Goal: Task Accomplishment & Management: Manage account settings

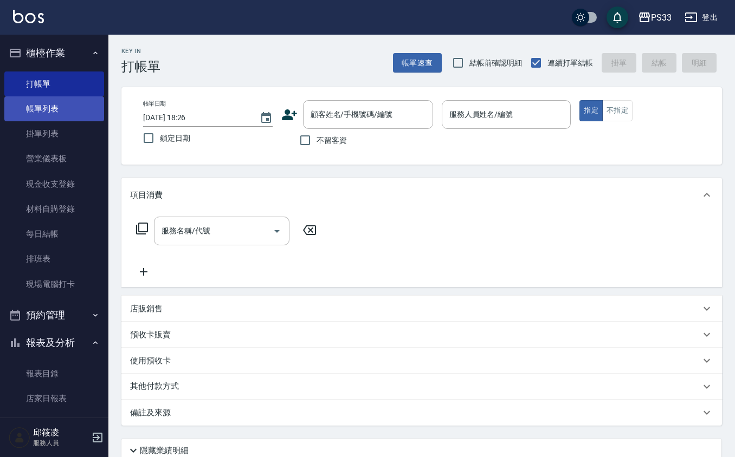
click at [94, 100] on link "帳單列表" at bounding box center [54, 108] width 100 height 25
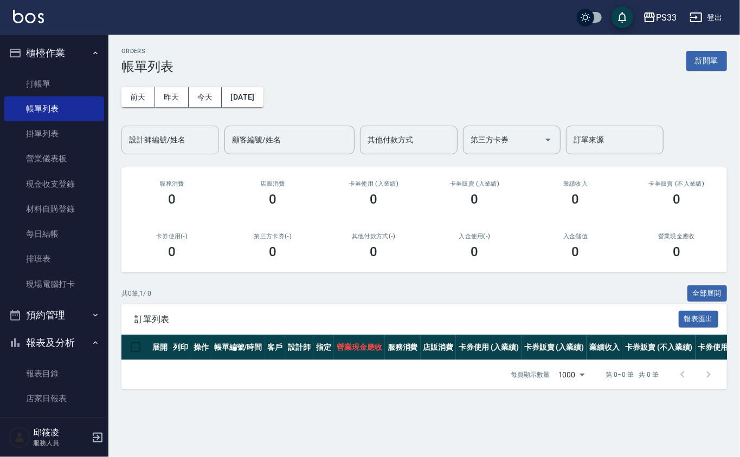
click at [150, 127] on div "設計師編號/姓名" at bounding box center [170, 140] width 98 height 29
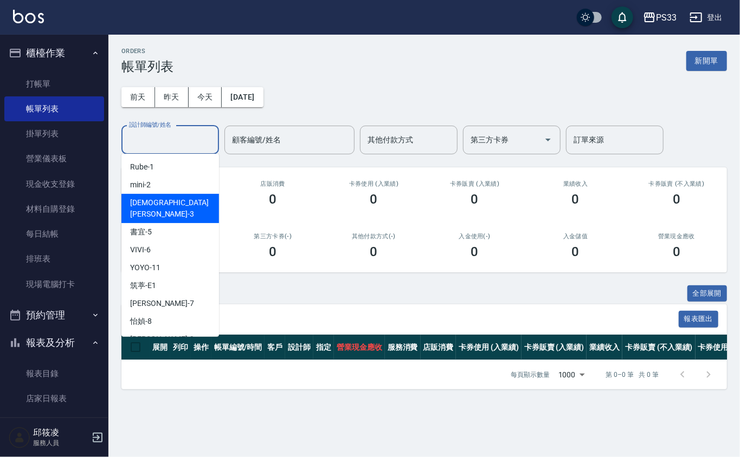
click at [161, 195] on div "[PERSON_NAME] -3" at bounding box center [170, 208] width 98 height 29
type input "瑜瑄-3"
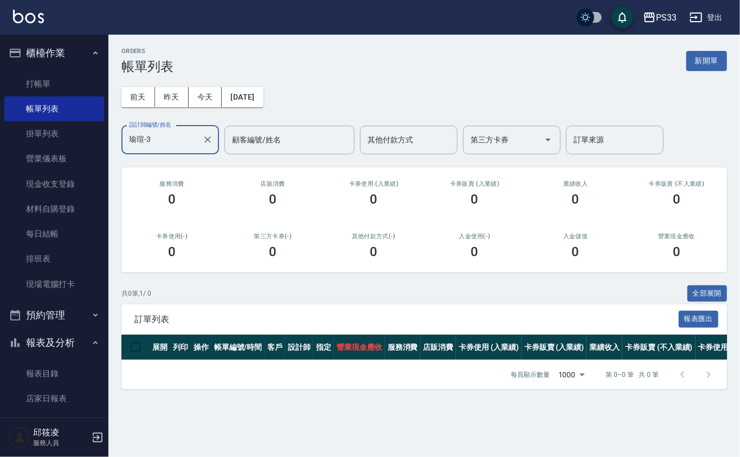
scroll to position [217, 0]
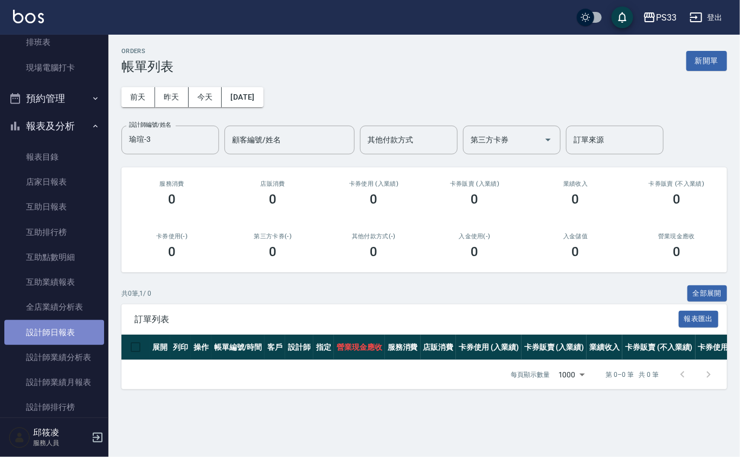
click at [75, 327] on link "設計師日報表" at bounding box center [54, 332] width 100 height 25
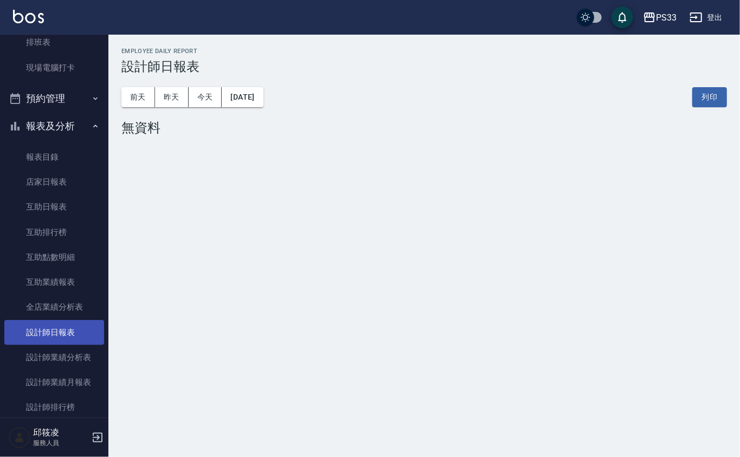
click at [63, 334] on link "設計師日報表" at bounding box center [54, 332] width 100 height 25
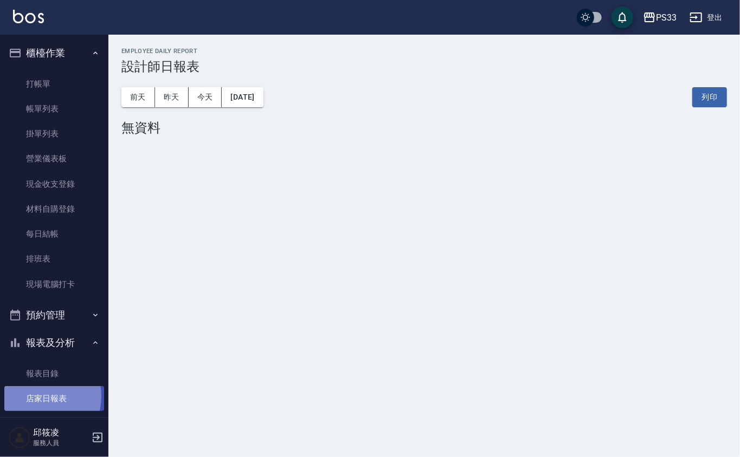
click at [40, 394] on link "店家日報表" at bounding box center [54, 398] width 100 height 25
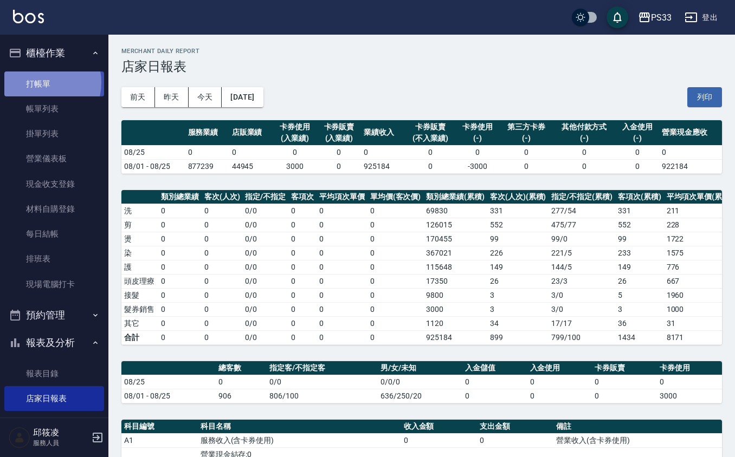
click at [41, 82] on link "打帳單" at bounding box center [54, 84] width 100 height 25
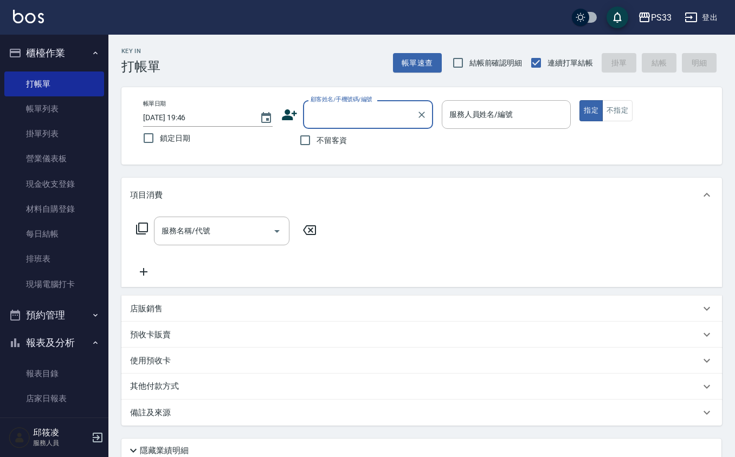
click at [314, 114] on input "顧客姓名/手機號碼/編號" at bounding box center [360, 114] width 104 height 19
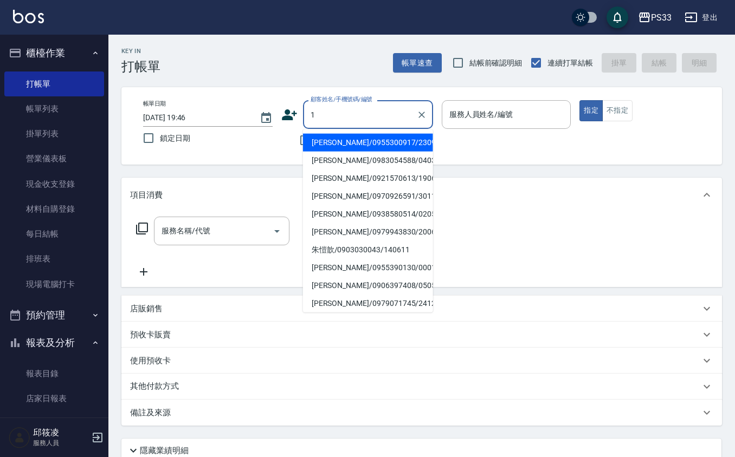
type input "[PERSON_NAME]/0955300917/230917"
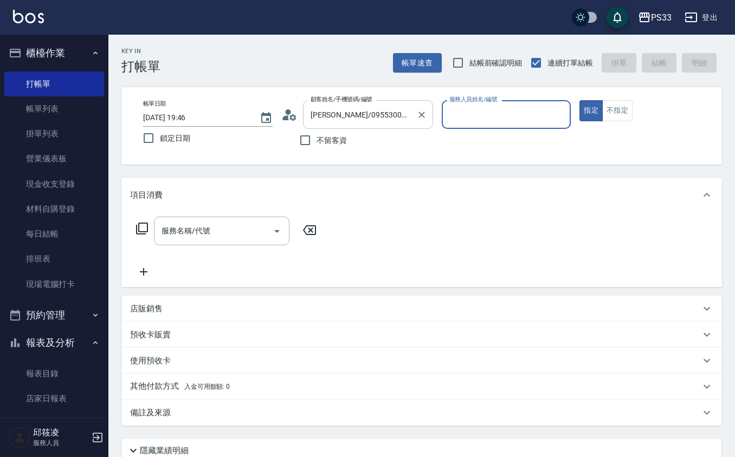
type input "1"
type input "Ruby/0912271117/1"
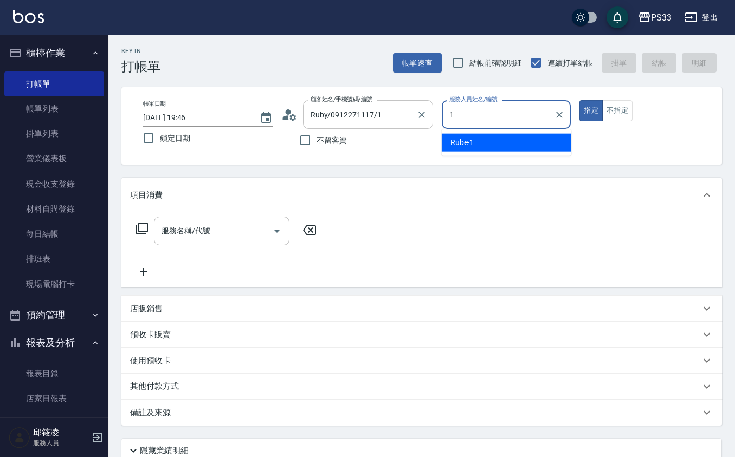
type input "Rube-1"
type button "true"
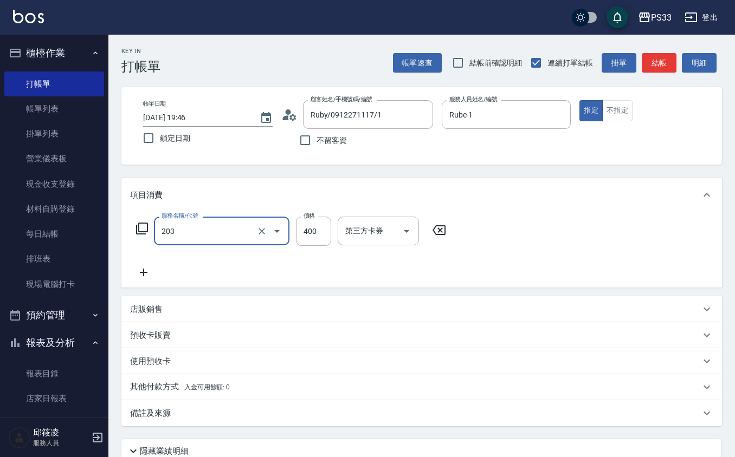
type input "指定單剪(203)"
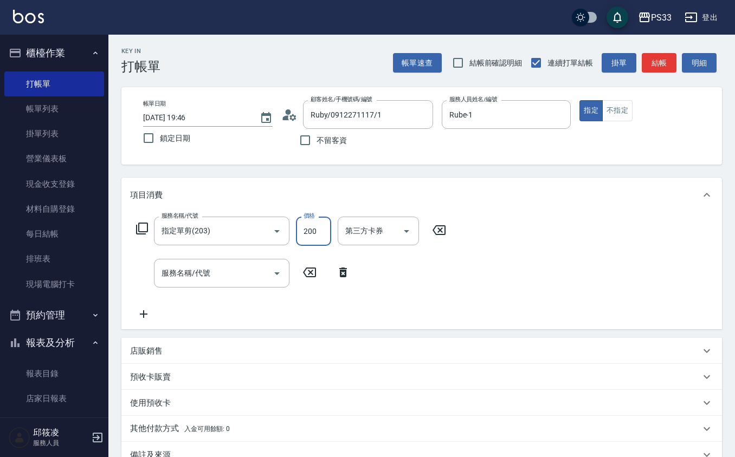
type input "200"
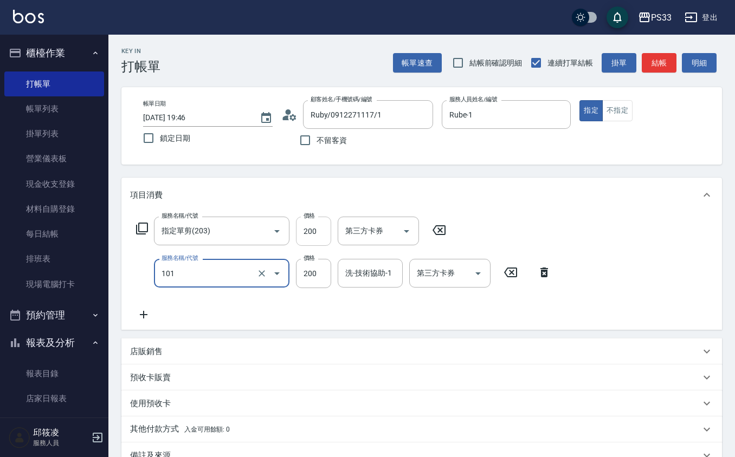
type input "洗髮(101)"
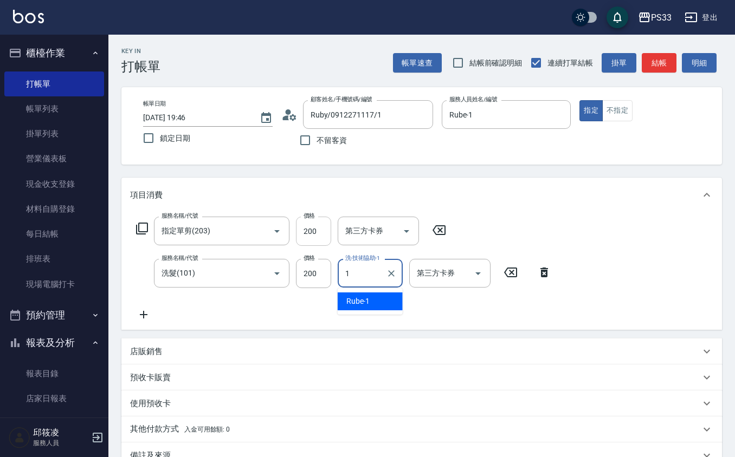
type input "Rube-1"
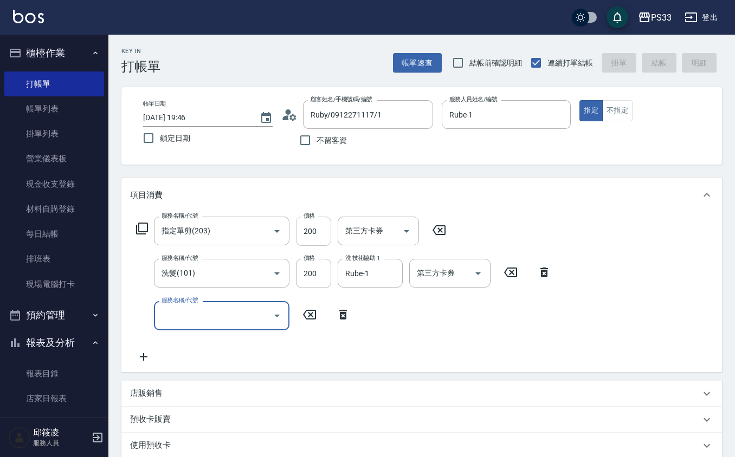
type input "1"
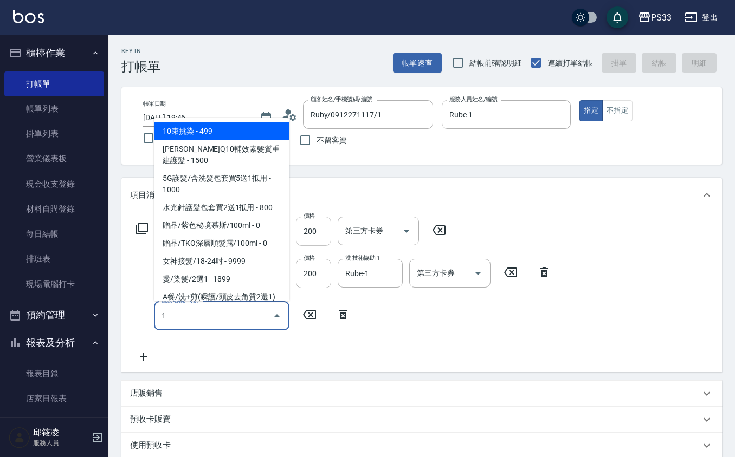
type input "[DATE] 19:47"
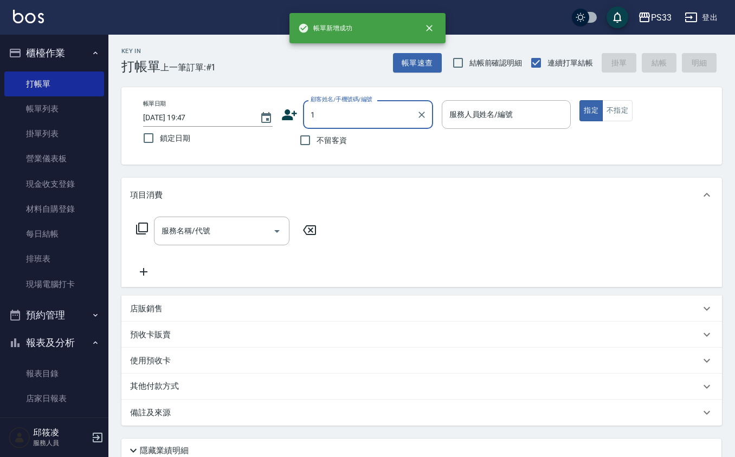
type input "Ruby/0912271117/1"
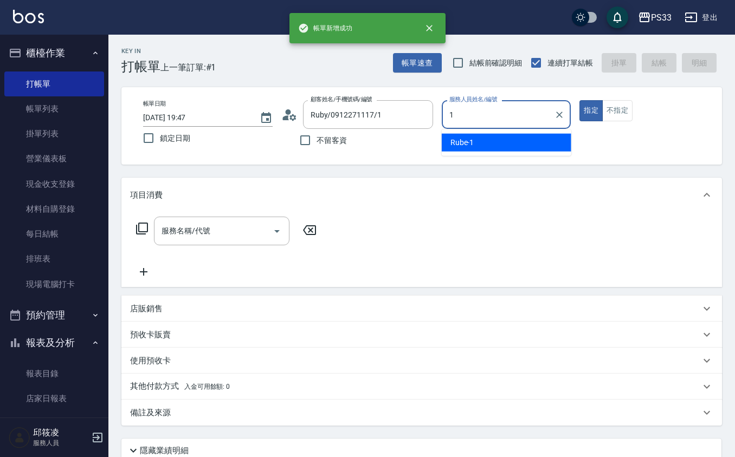
type input "Rube-1"
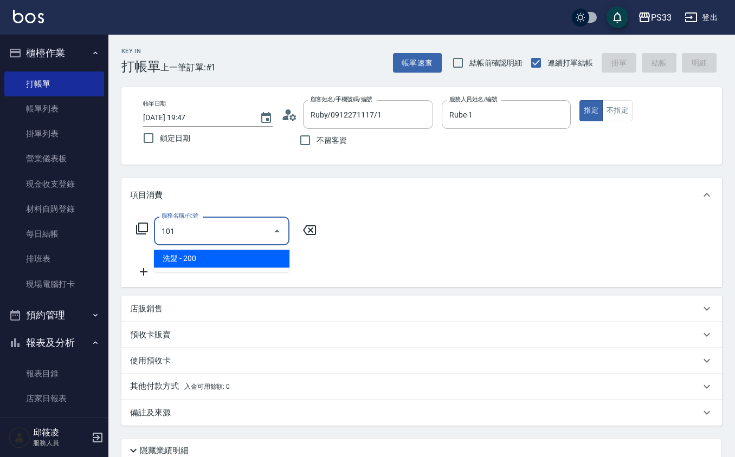
type input "洗髮(101)"
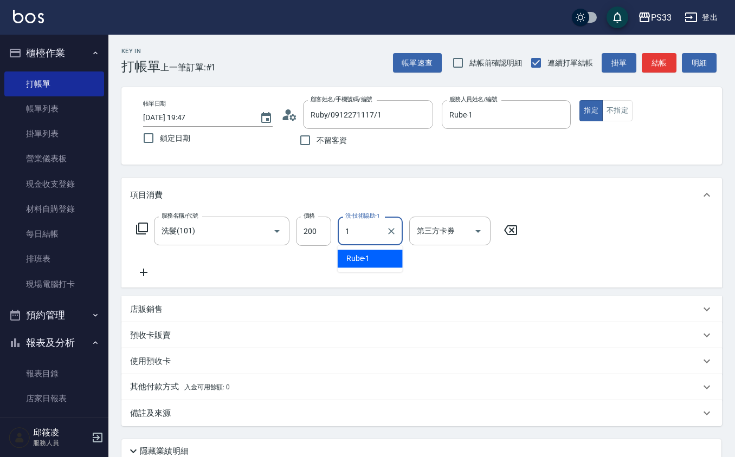
type input "Rube-1"
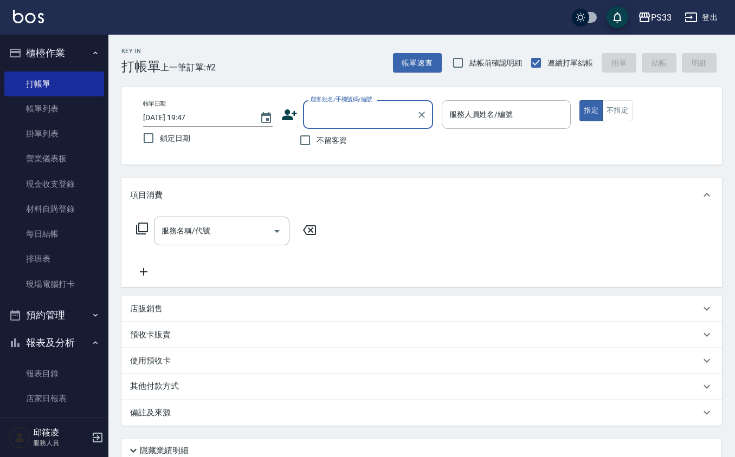
click at [375, 105] on input "顧客姓名/手機號碼/編號" at bounding box center [360, 114] width 104 height 19
type input "081230"
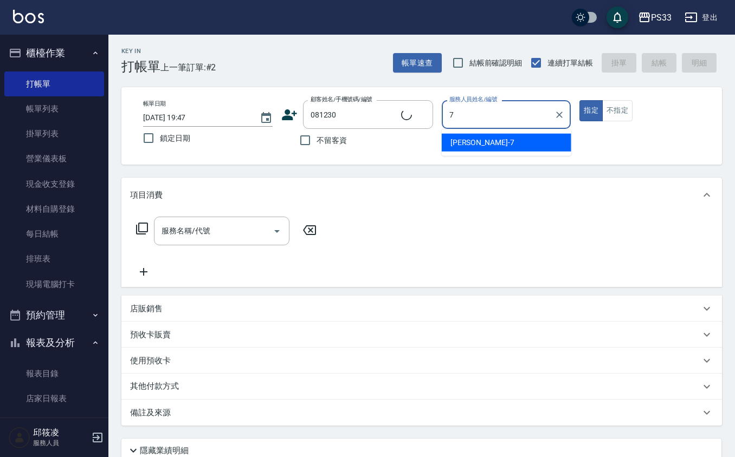
type input "Joann-7"
type input "[PERSON_NAME]/0937083307/081230"
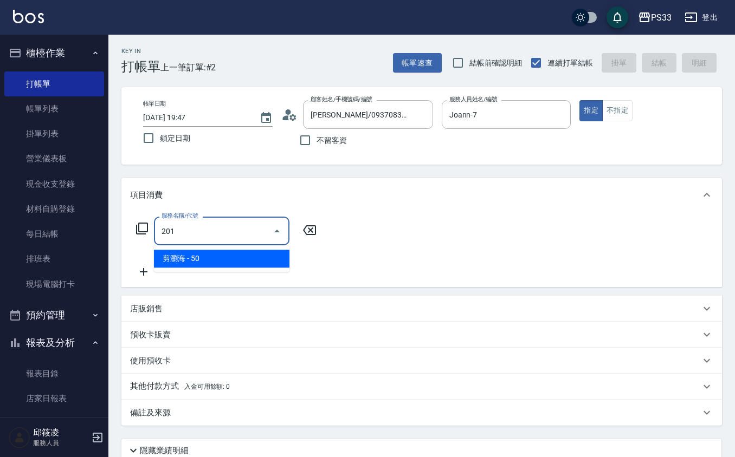
type input "剪瀏海(201)"
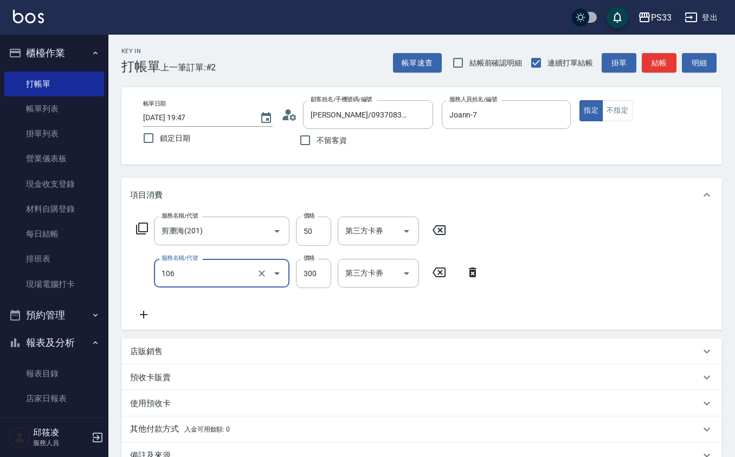
type input "洗髮(106)"
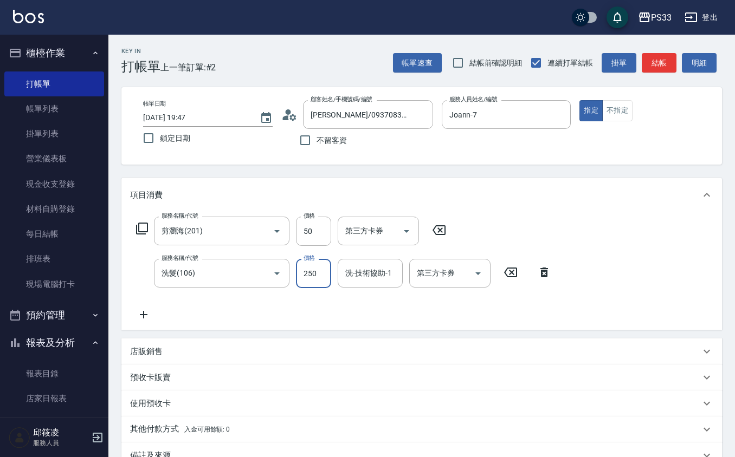
type input "250"
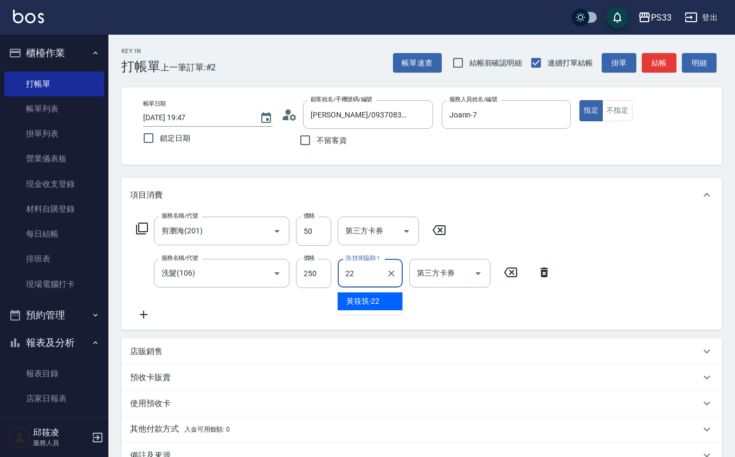
type input "[PERSON_NAME]-22"
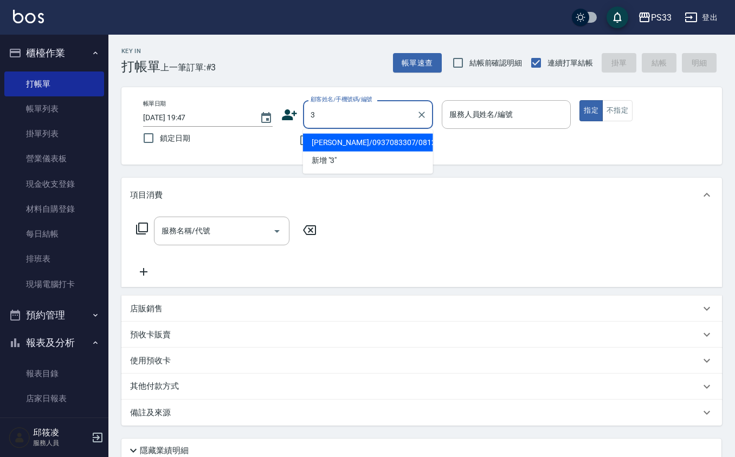
type input "[PERSON_NAME]/0937083307/081230"
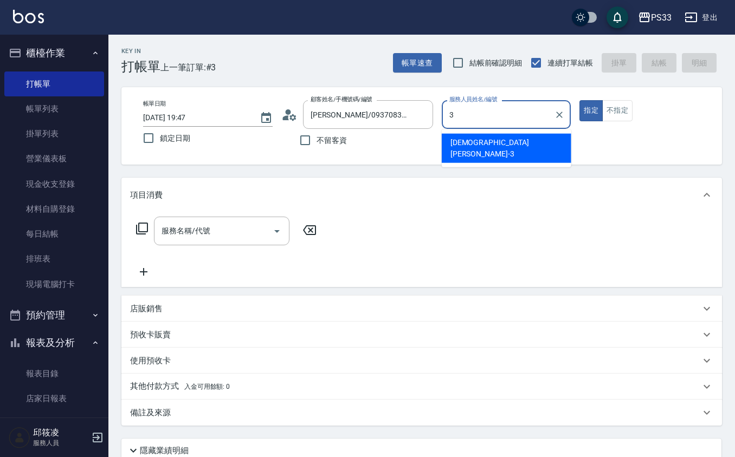
type input "瑜瑄-3"
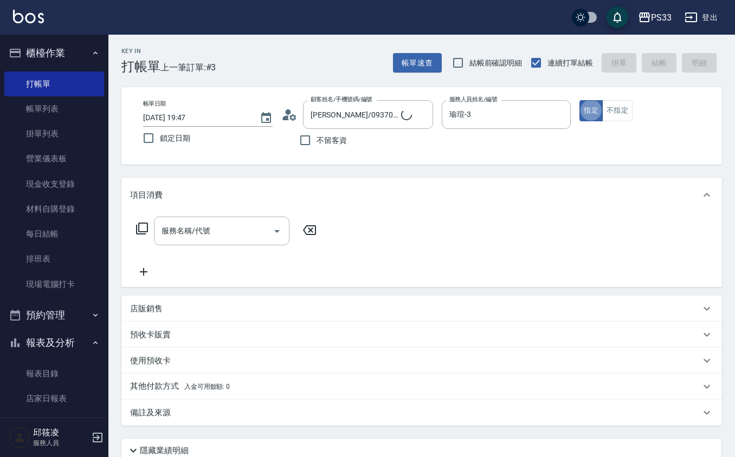
type input "Pinky/0930017010/3"
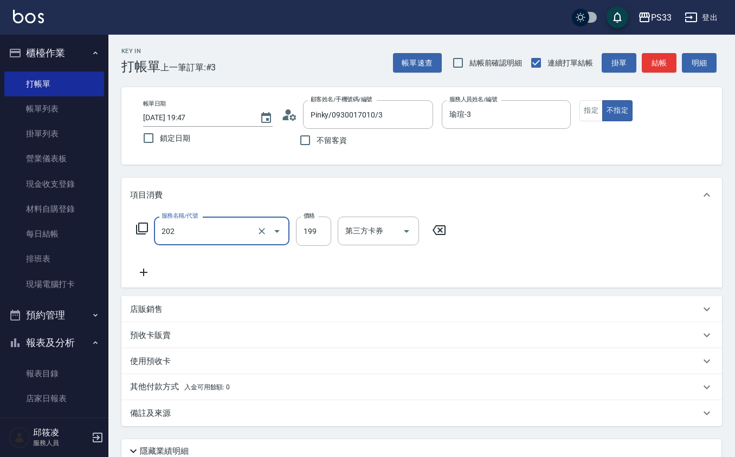
type input "不指定單剪(202)"
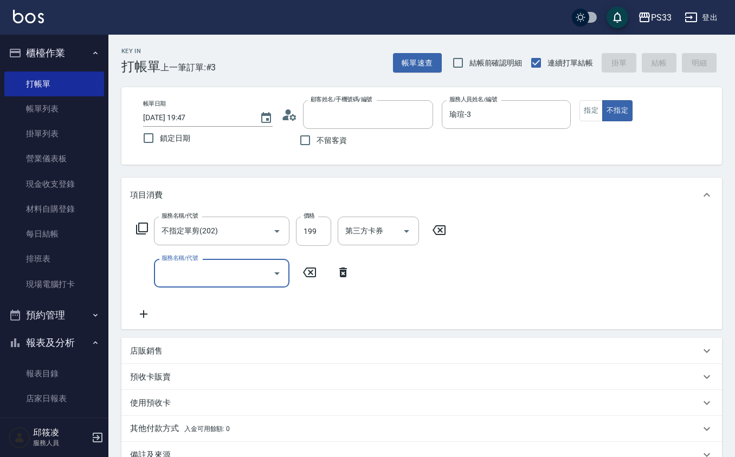
type input "[DATE] 19:48"
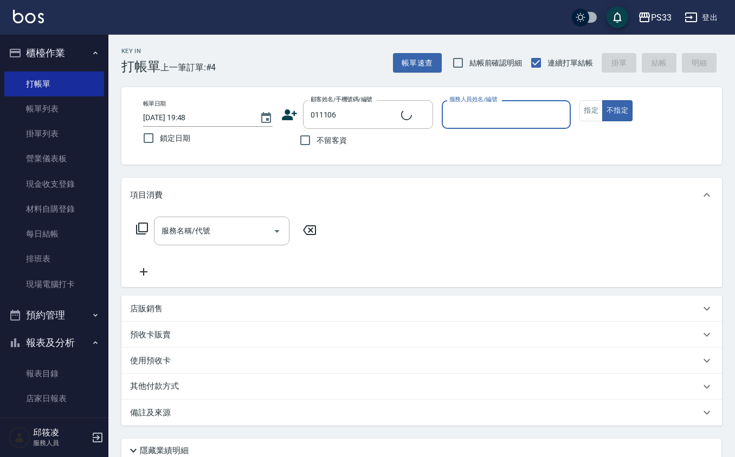
type input "茶茶/0938589521/011106"
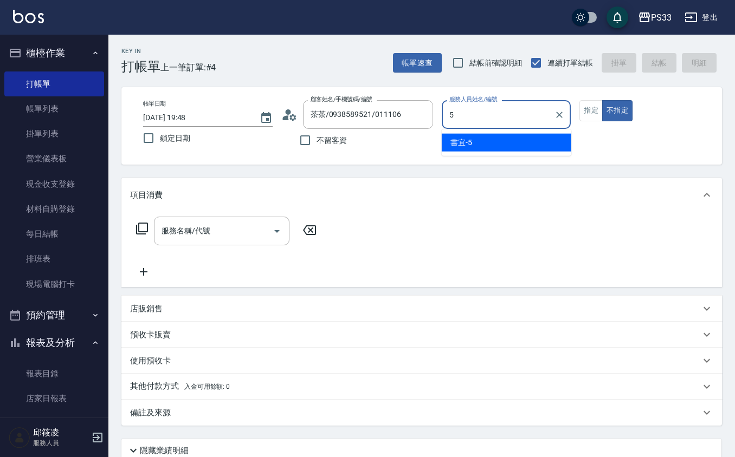
type input "書宜-5"
type button "false"
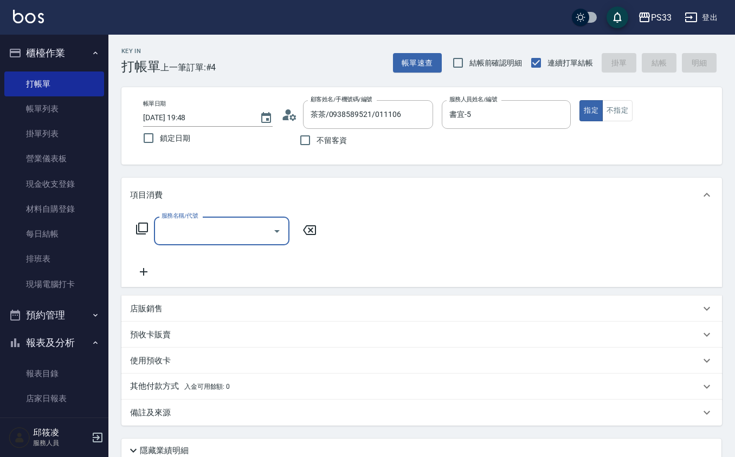
type input "4"
type input "設計染髮(404)"
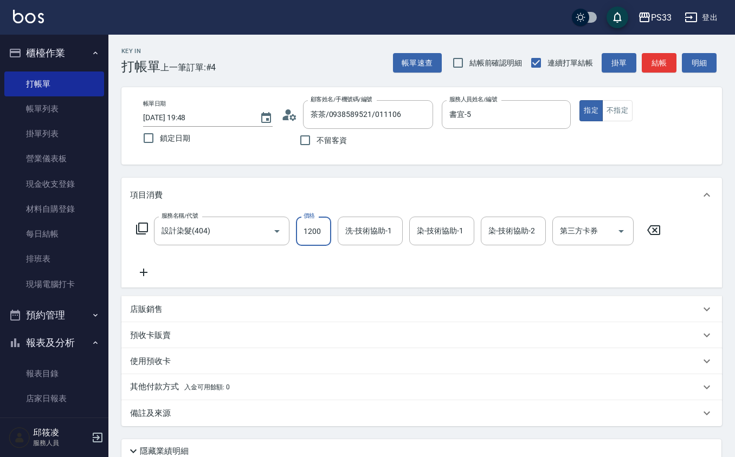
type input "1200"
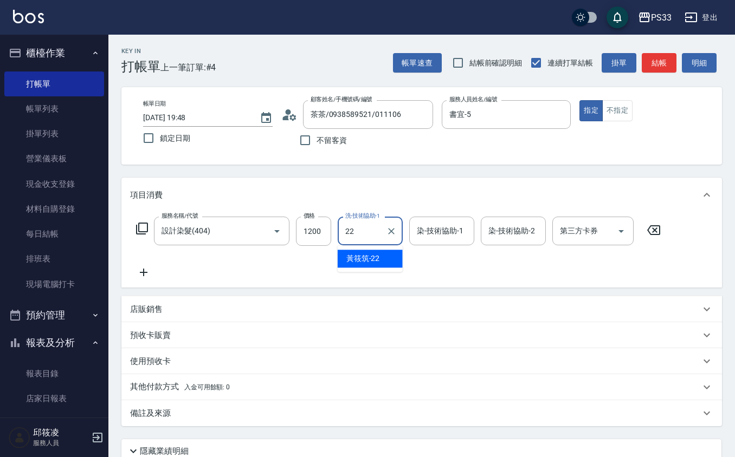
type input "[PERSON_NAME]-22"
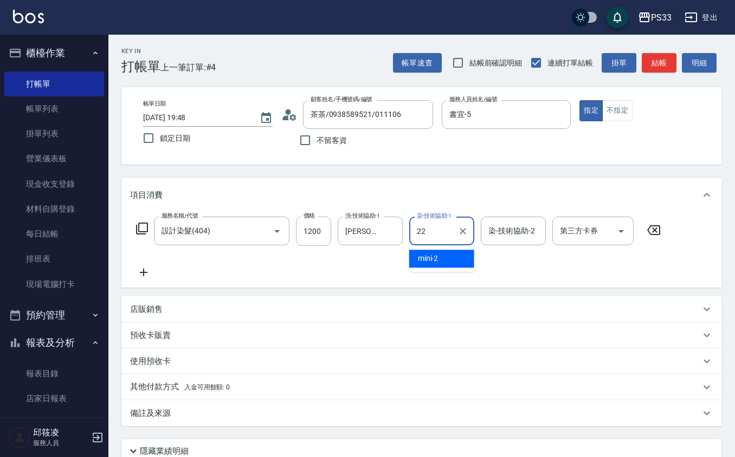
type input "[PERSON_NAME]-22"
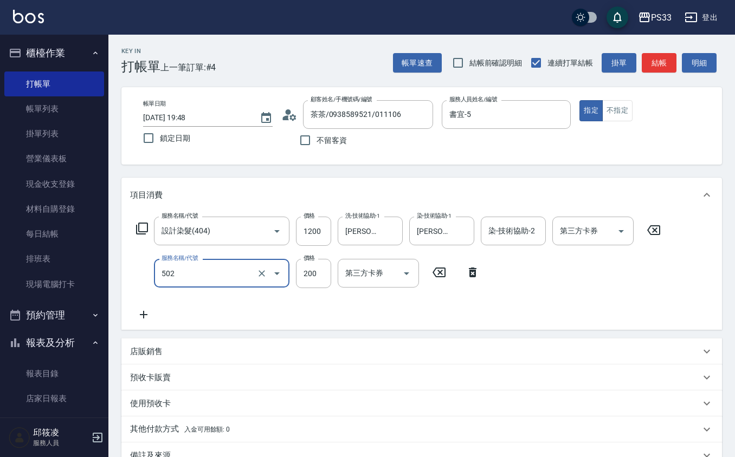
type input "自備護髮(502)"
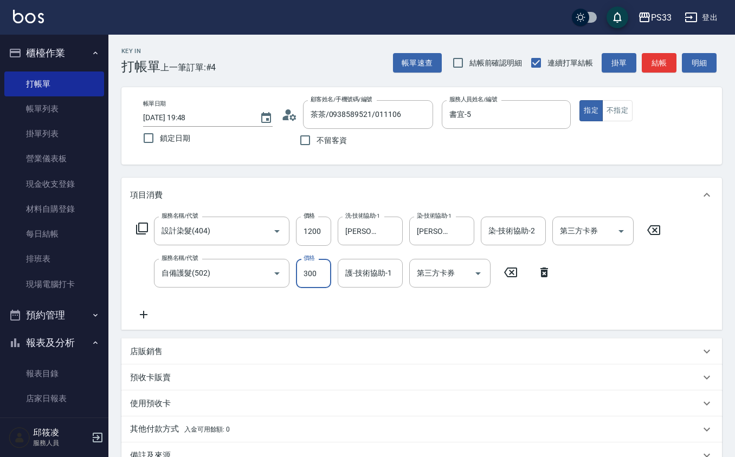
type input "300"
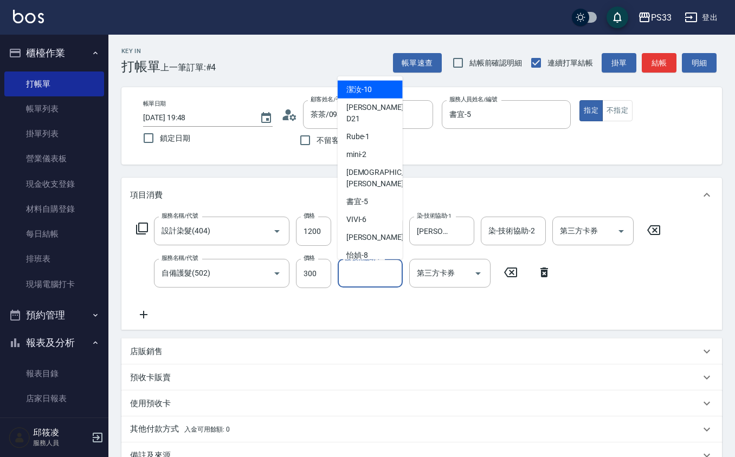
click at [378, 270] on input "護-技術協助-1" at bounding box center [369, 273] width 55 height 19
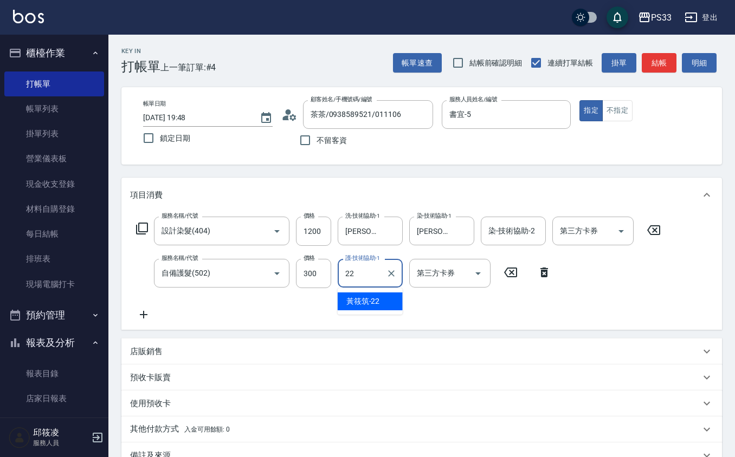
type input "[PERSON_NAME]-22"
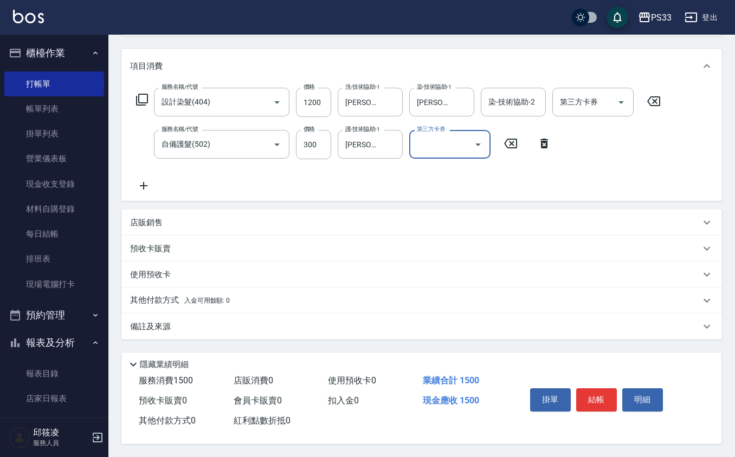
scroll to position [132, 0]
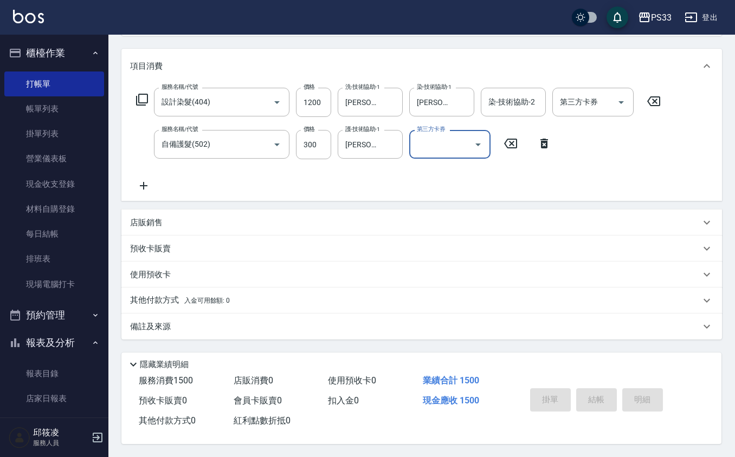
type input "[DATE] 19:49"
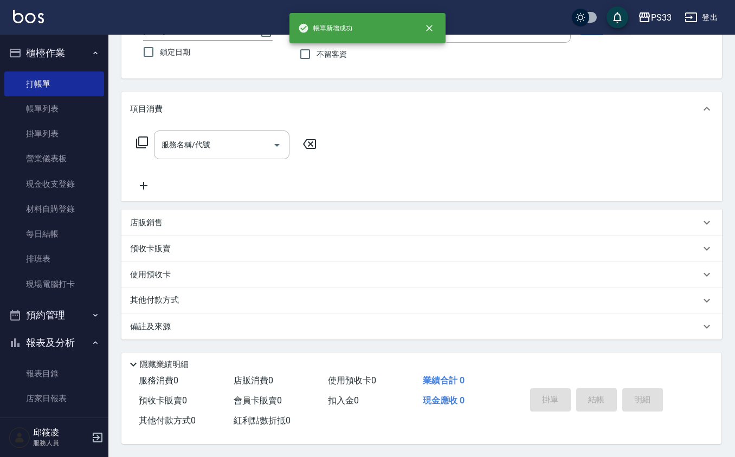
scroll to position [0, 0]
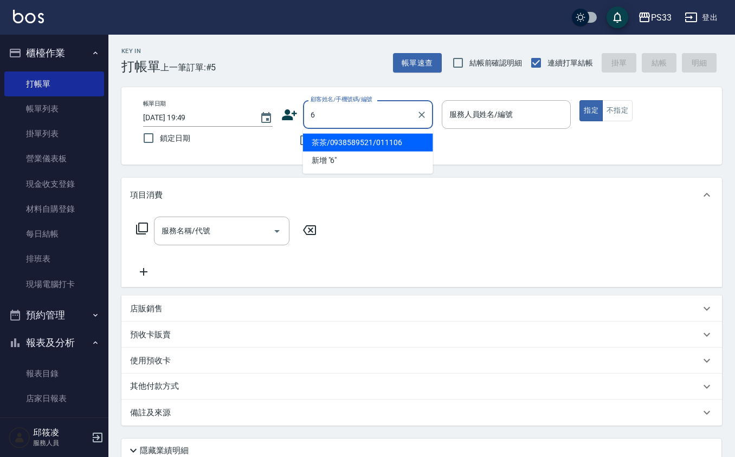
type input "茶茶/0938589521/011106"
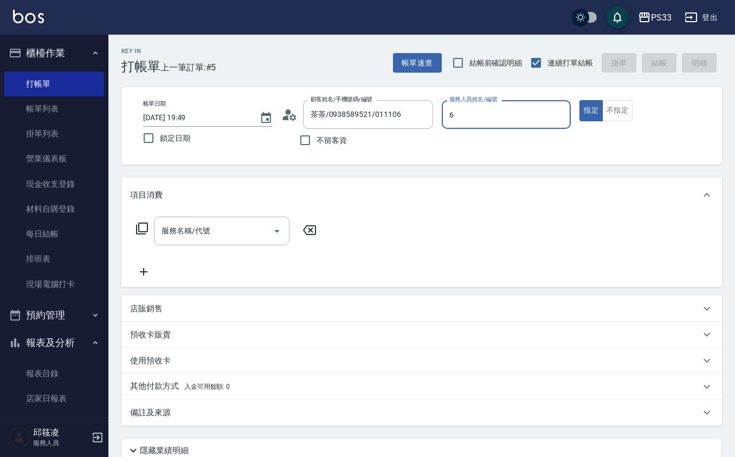
type input "VIVI-6"
type input "VIVI/0936031802/6"
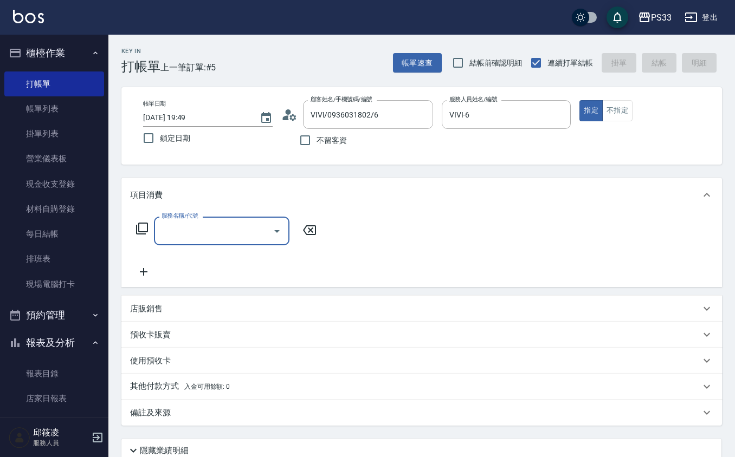
click at [133, 308] on p "店販銷售" at bounding box center [146, 308] width 33 height 11
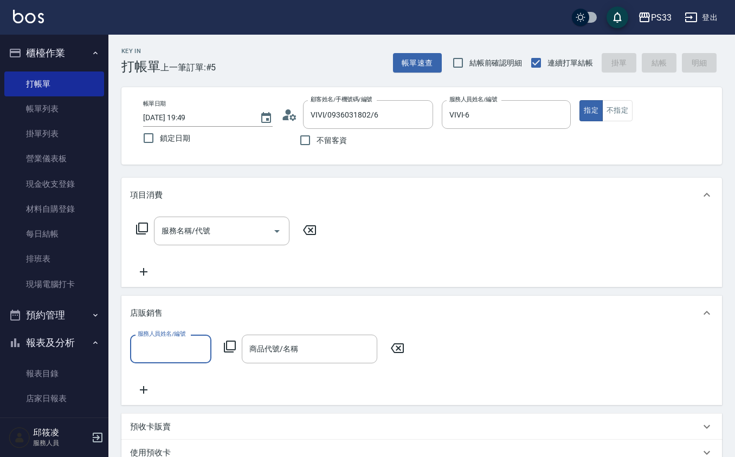
scroll to position [1, 0]
type input "VIVI-6"
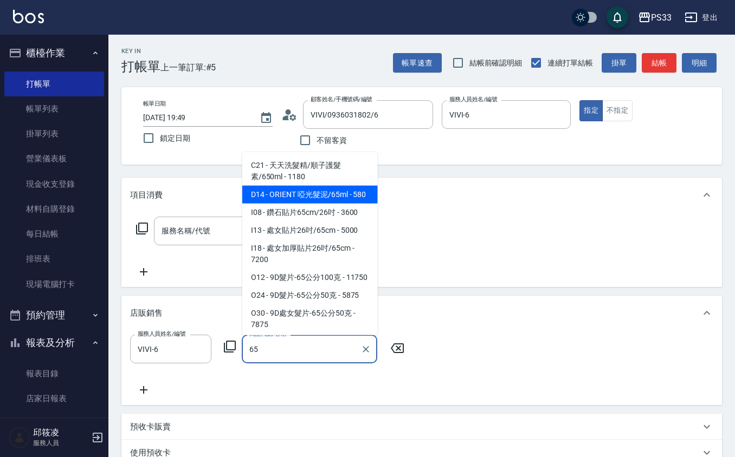
type input "ORIENT 啞光髮泥/65ml"
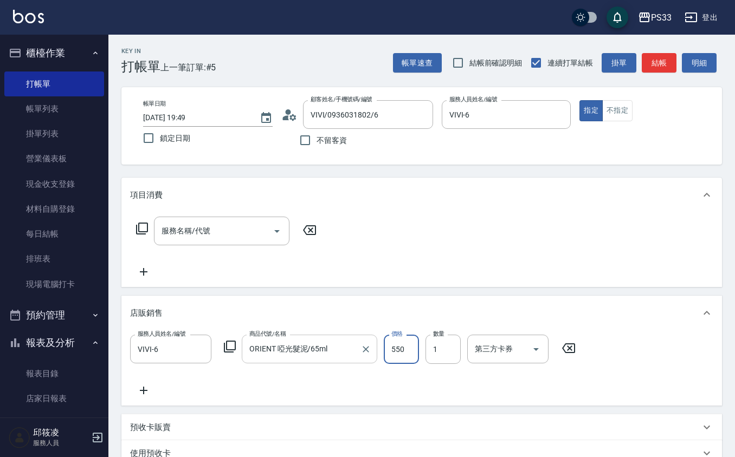
type input "550"
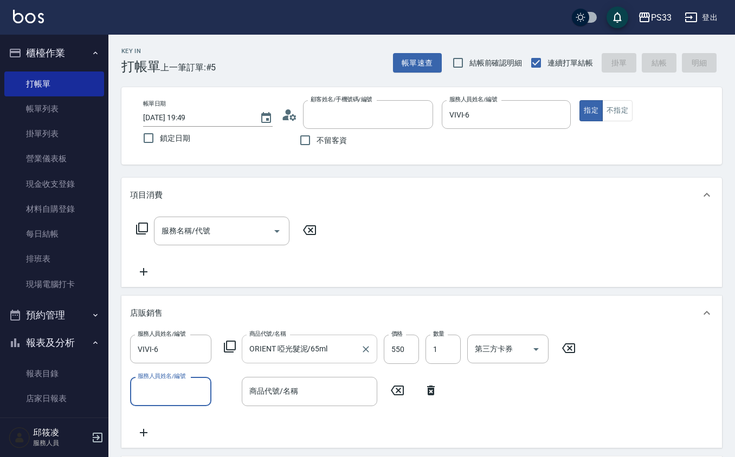
type input "[DATE] 19:50"
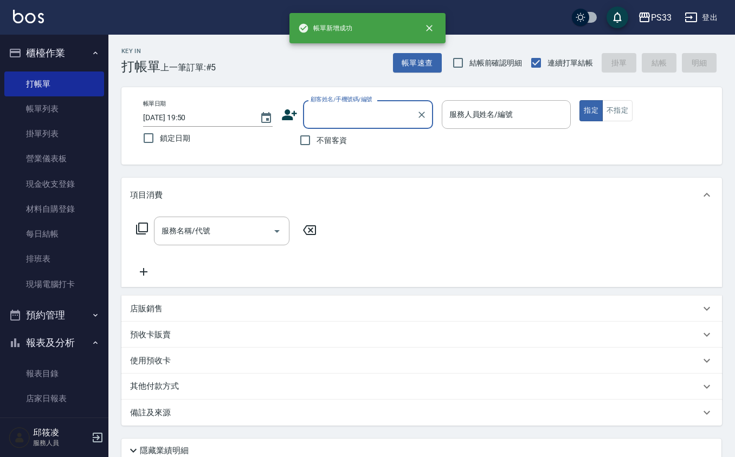
scroll to position [0, 0]
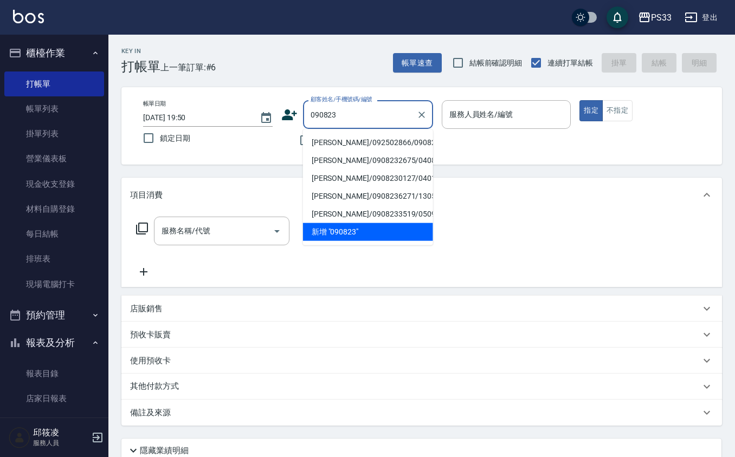
type input "[PERSON_NAME]/092502866/090823"
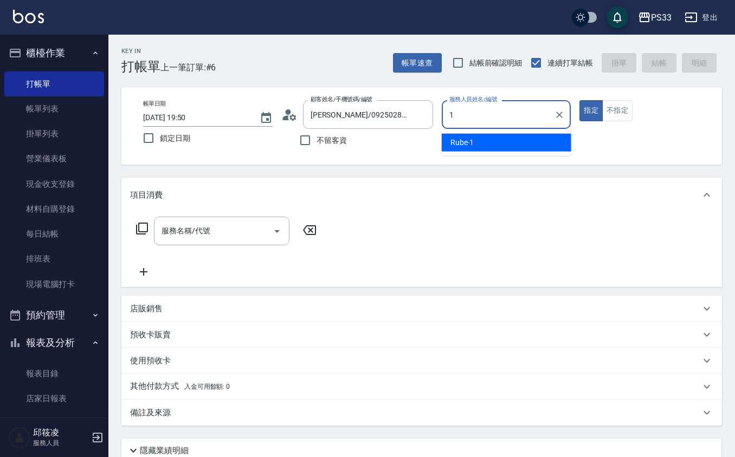
type input "Rube-1"
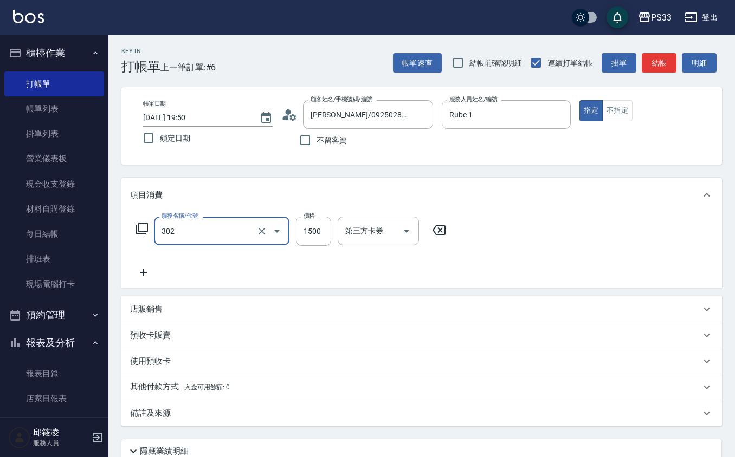
type input "設計燙髮(302)"
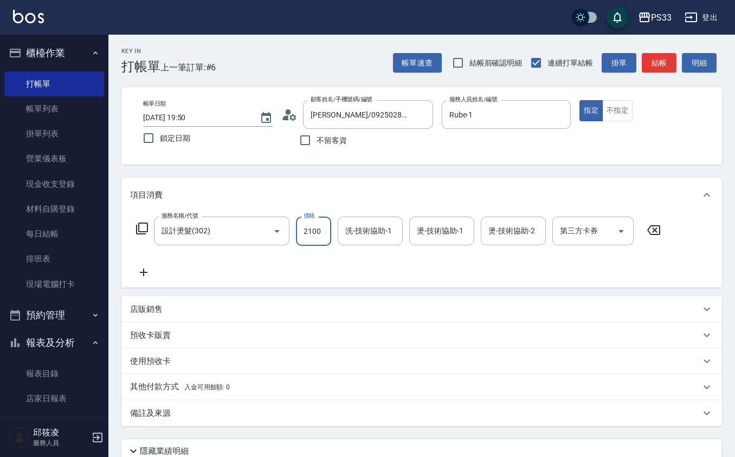
type input "2100"
type input "Rube-1"
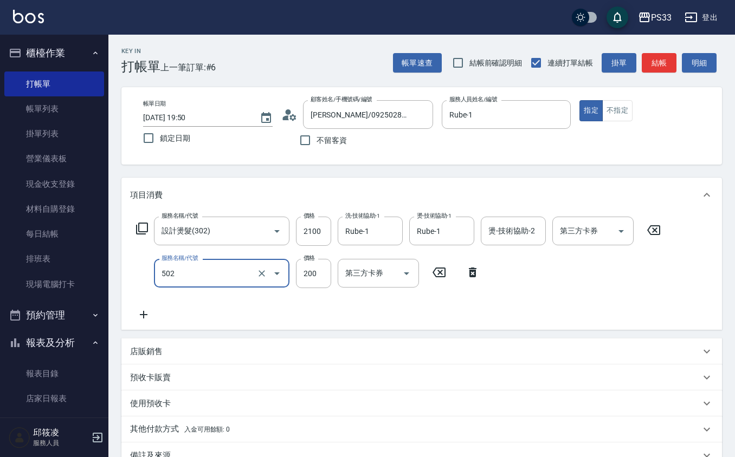
type input "自備護髮(502)"
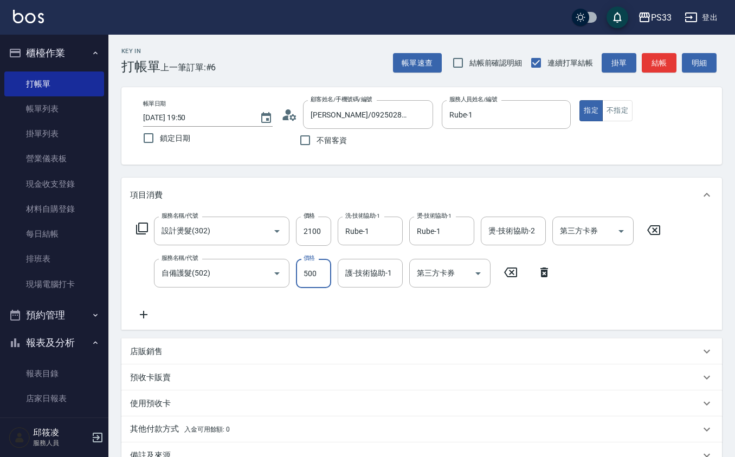
type input "500"
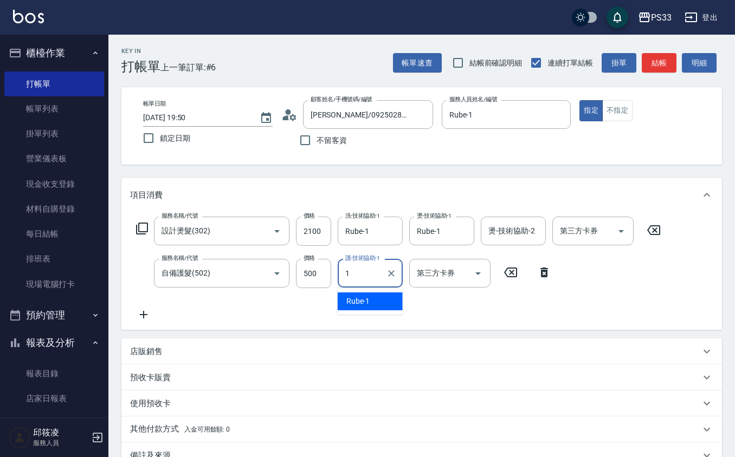
type input "Rube-1"
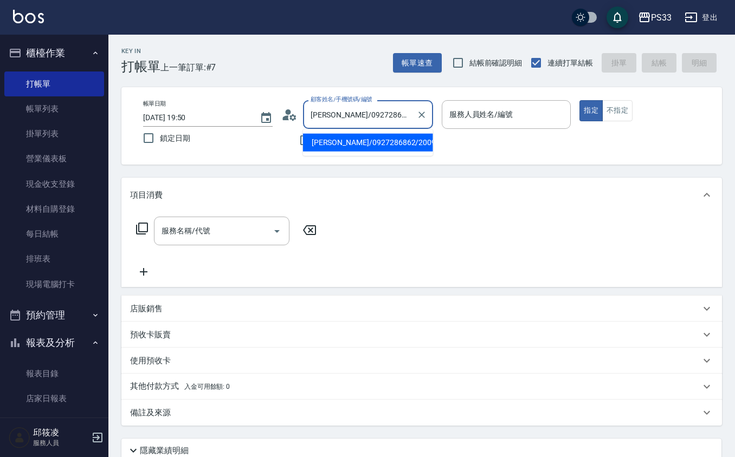
click at [393, 105] on input "[PERSON_NAME]/0927286862/200927" at bounding box center [360, 114] width 104 height 19
type input "[PERSON_NAME]/0955300917/230917"
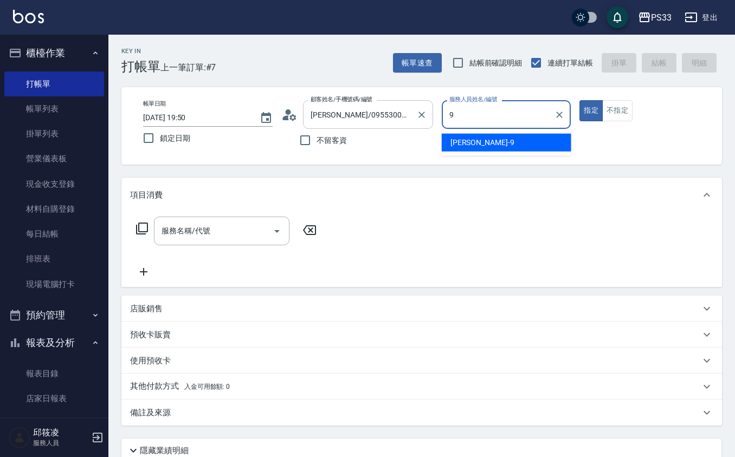
type input "苡軒-9"
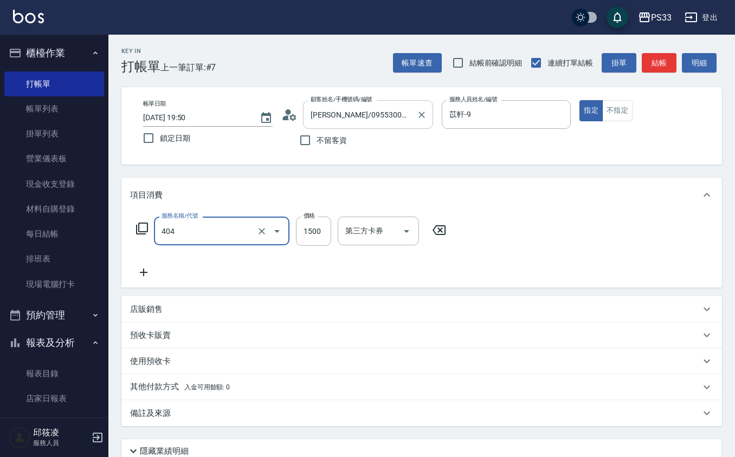
type input "設計染髮(404)"
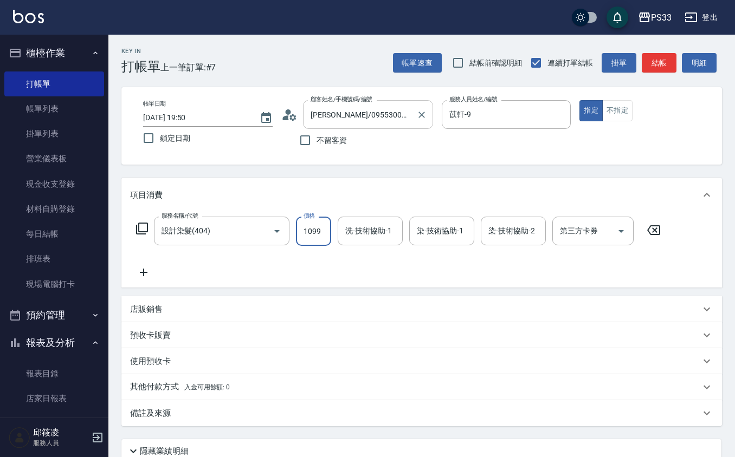
type input "1099"
type input "苡軒-9"
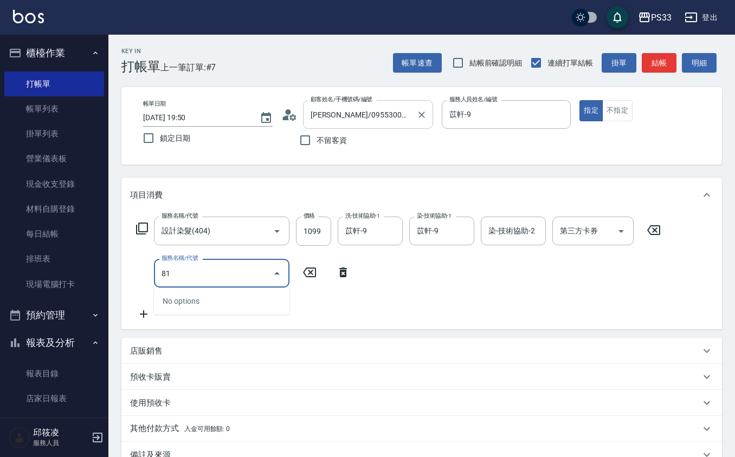
type input "8"
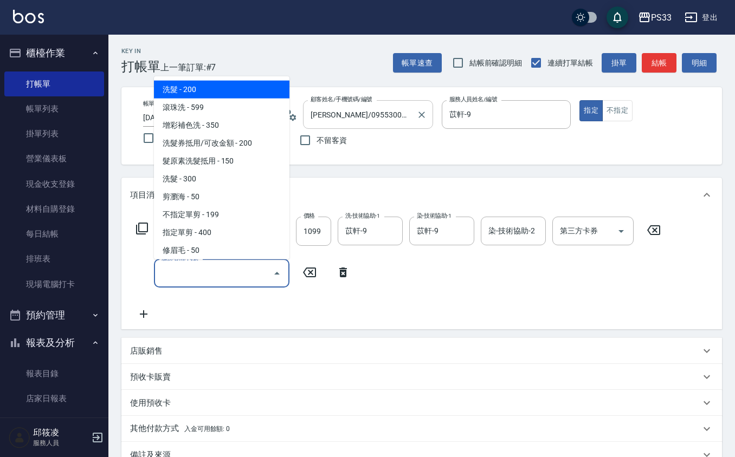
type input "6"
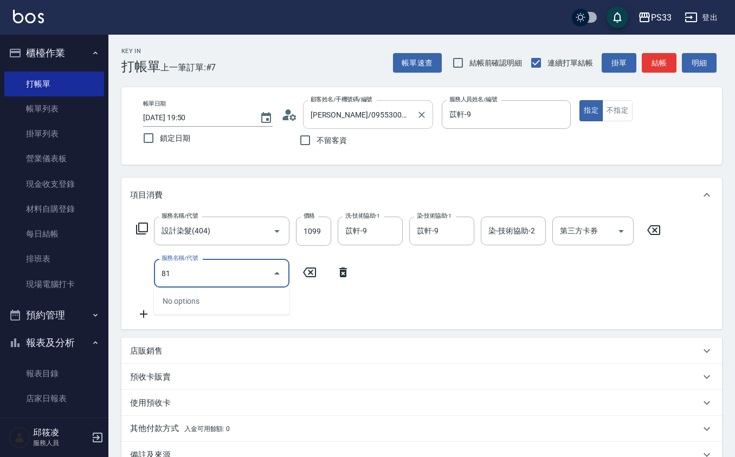
type input "8"
type input "C2花漾深層護髮/新(519)"
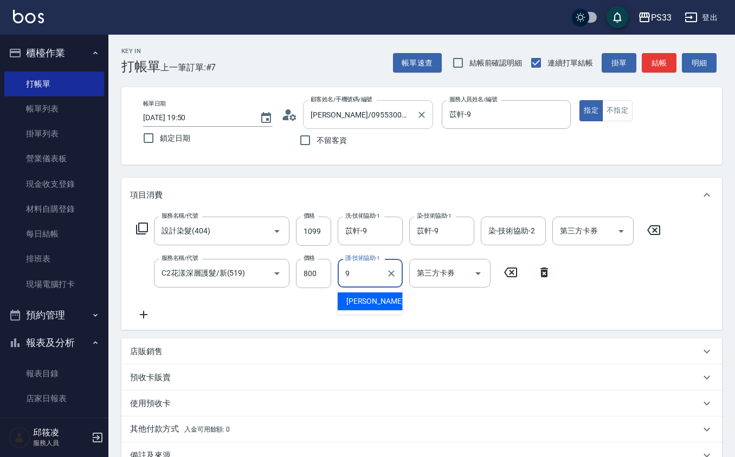
type input "苡軒-9"
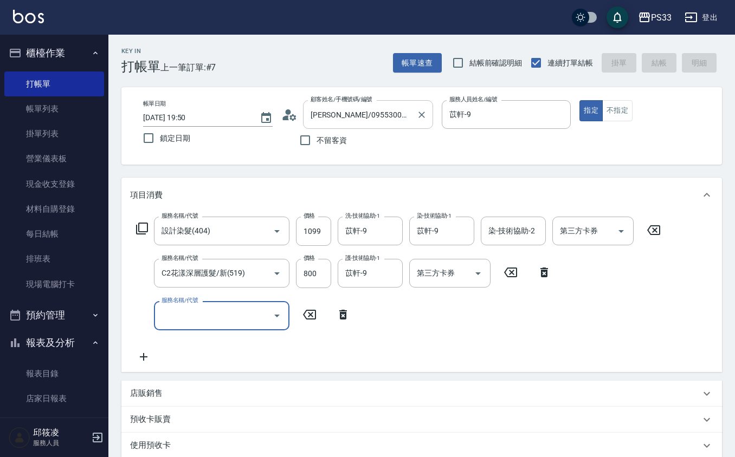
type input "[DATE] 19:53"
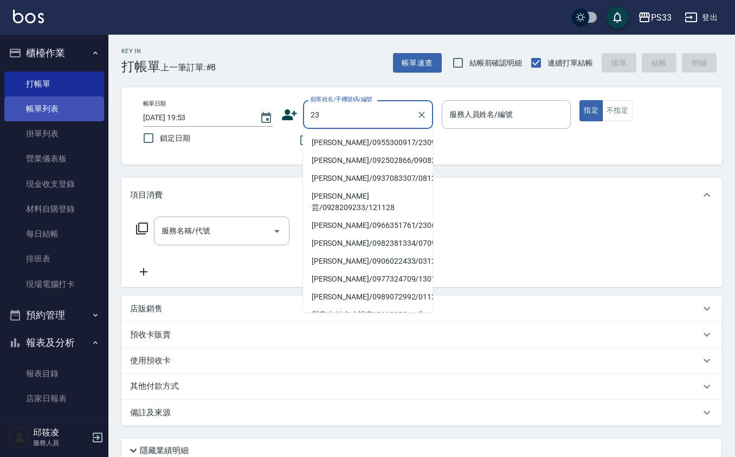
type input "23"
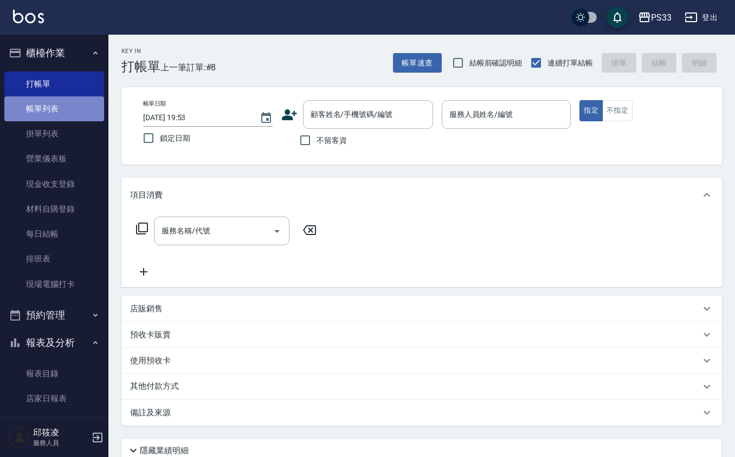
click at [55, 103] on link "帳單列表" at bounding box center [54, 108] width 100 height 25
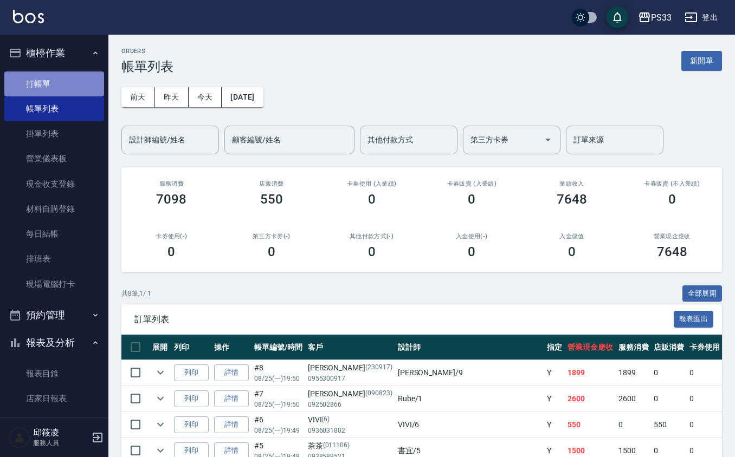
click at [67, 82] on link "打帳單" at bounding box center [54, 84] width 100 height 25
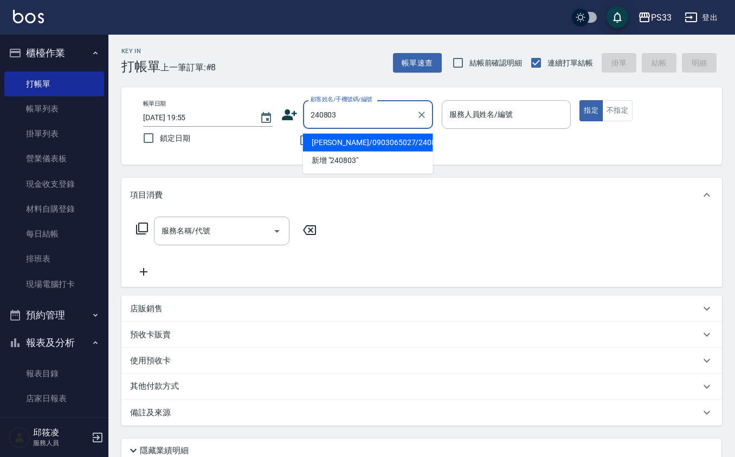
type input "[PERSON_NAME]/0903065027/240803"
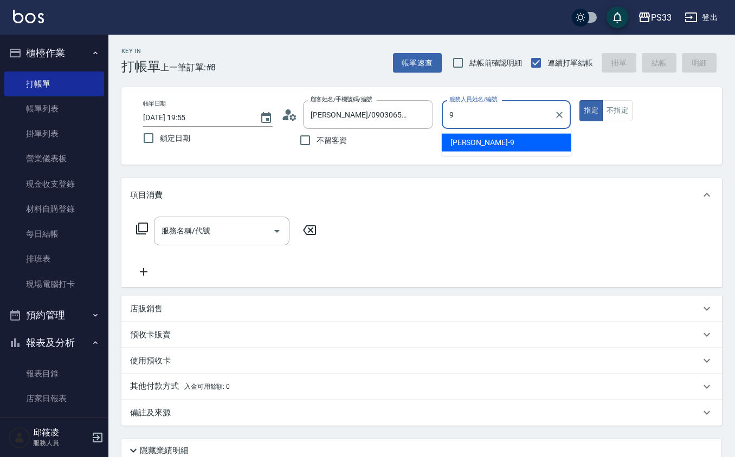
type input "苡軒-9"
type button "true"
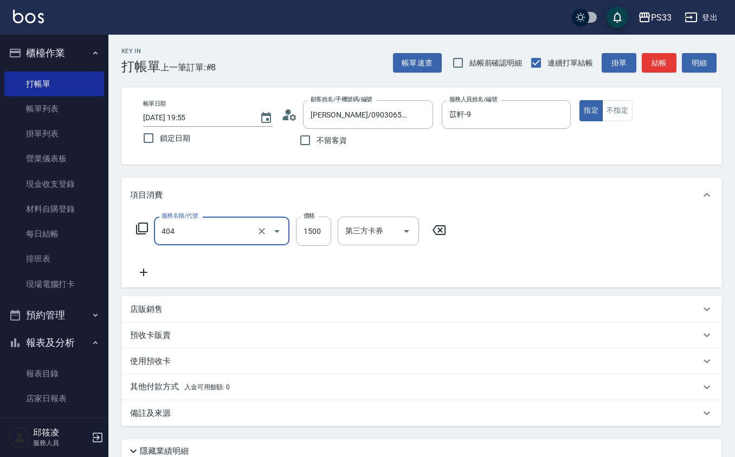
type input "設計染髮(404)"
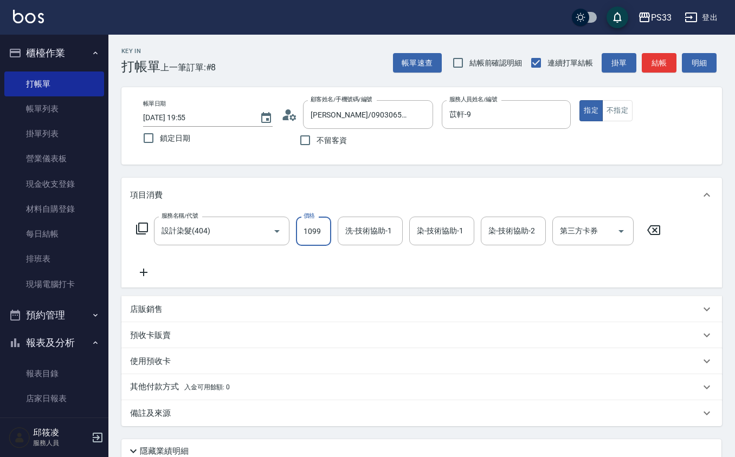
type input "1099"
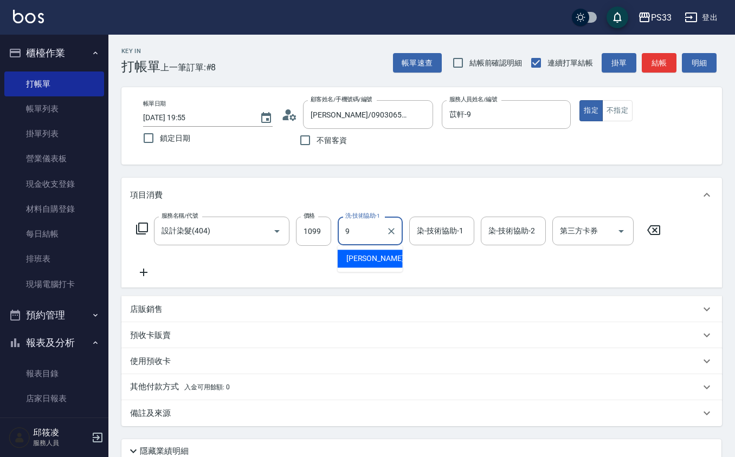
type input "苡軒-9"
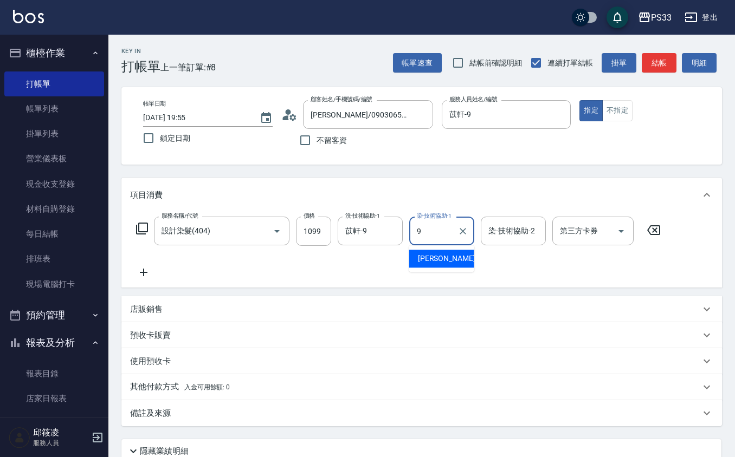
type input "苡軒-9"
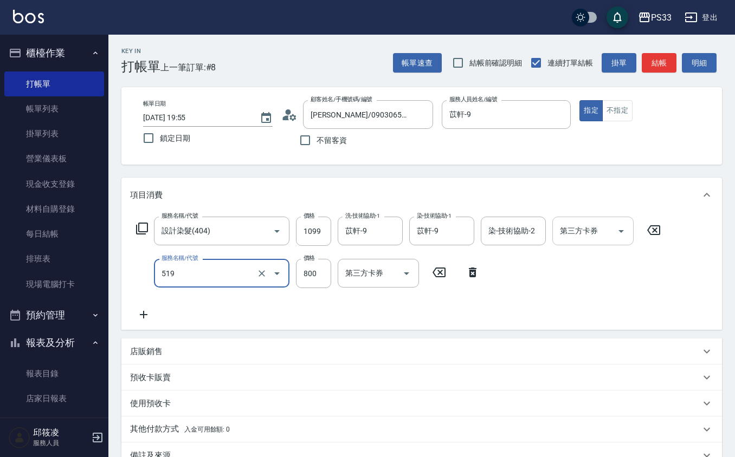
type input "C2花漾深層護髮/新(519)"
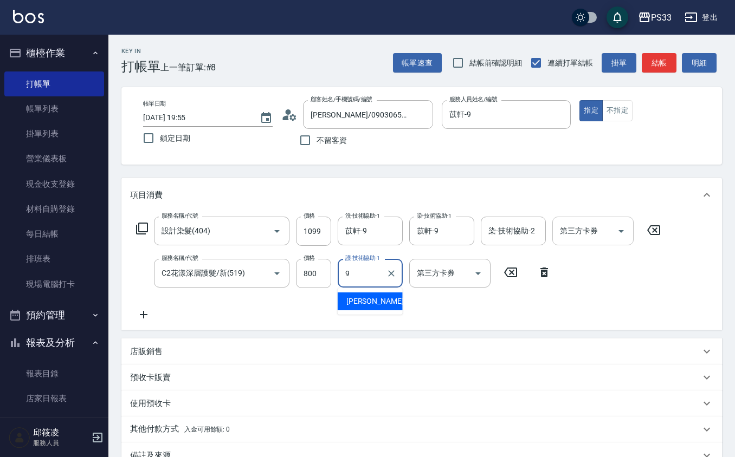
type input "苡軒-9"
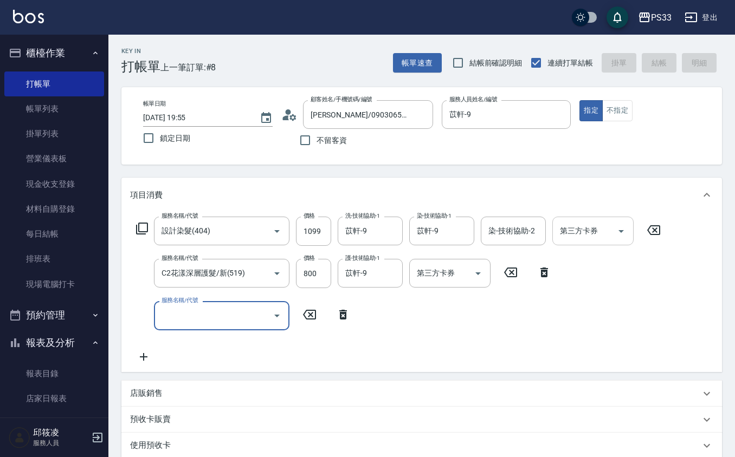
type input "[DATE] 19:56"
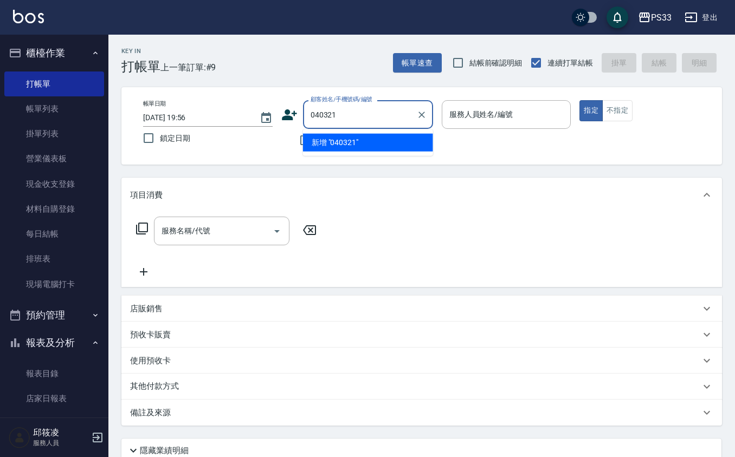
type input "040321"
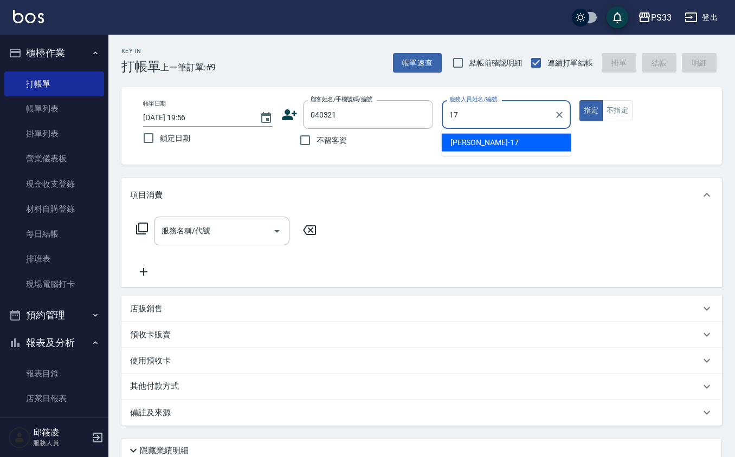
type input "[PERSON_NAME]-17"
type input "[PERSON_NAME]/0983054588/040321"
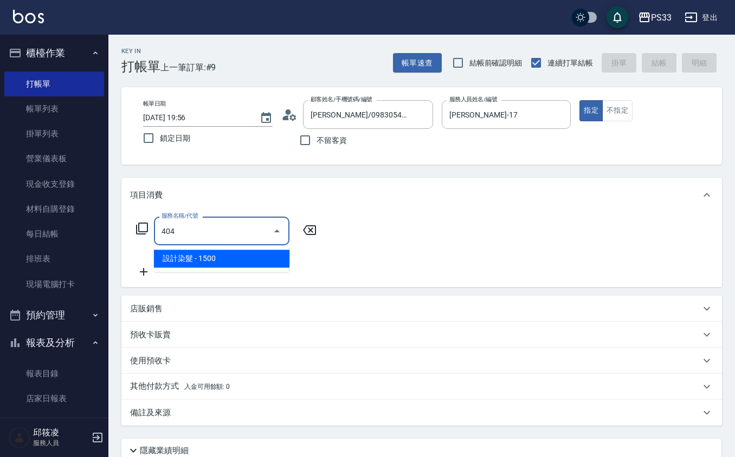
type input "設計染髮(404)"
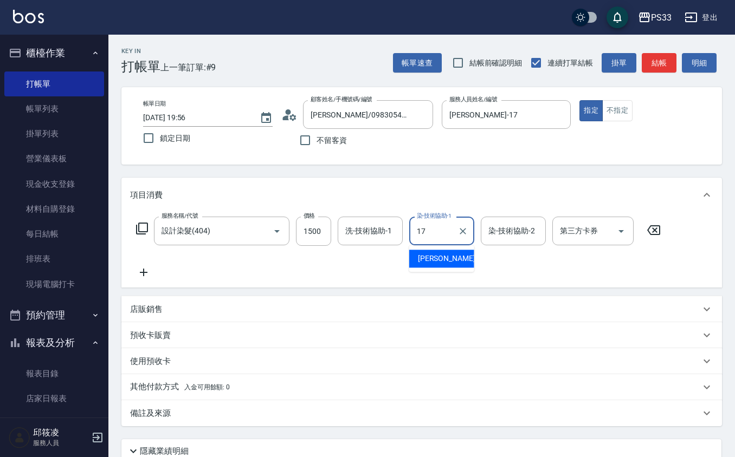
type input "[PERSON_NAME]-17"
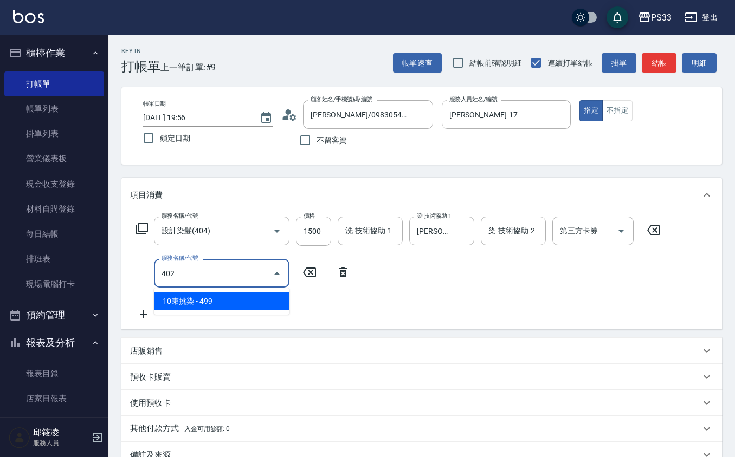
type input "10束挑染(402)"
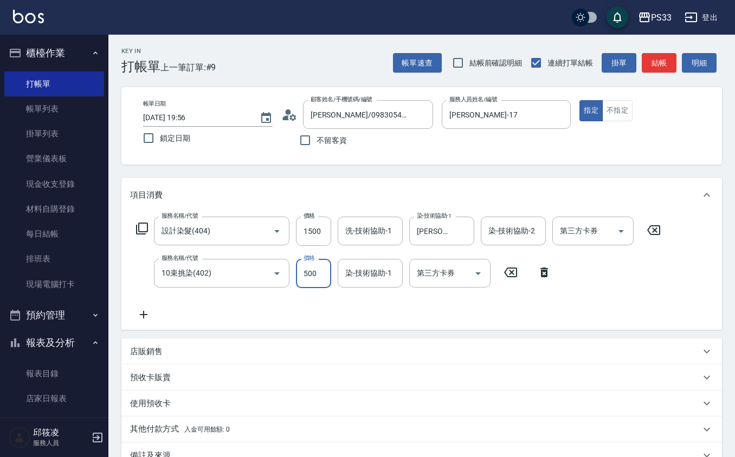
type input "500"
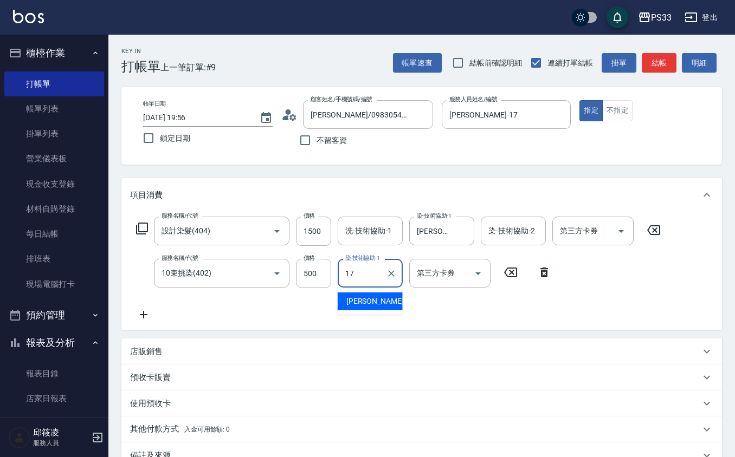
type input "[PERSON_NAME]-17"
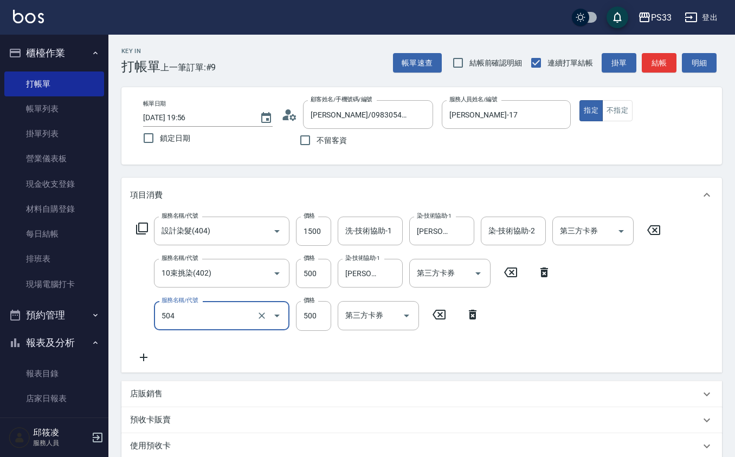
type input "順子護髮(504)"
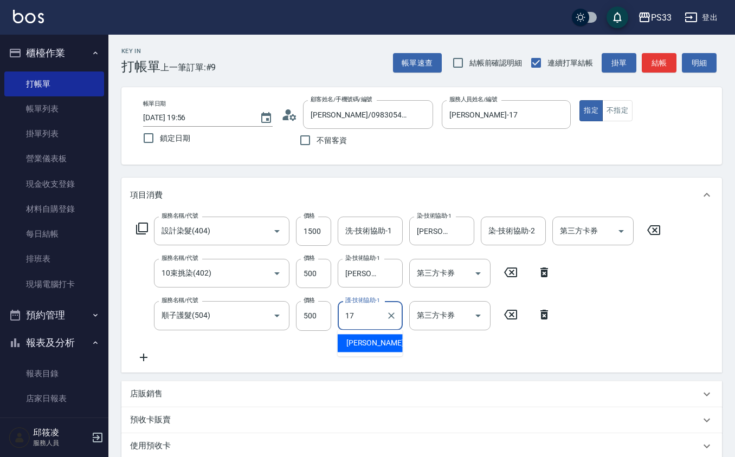
type input "[PERSON_NAME]-17"
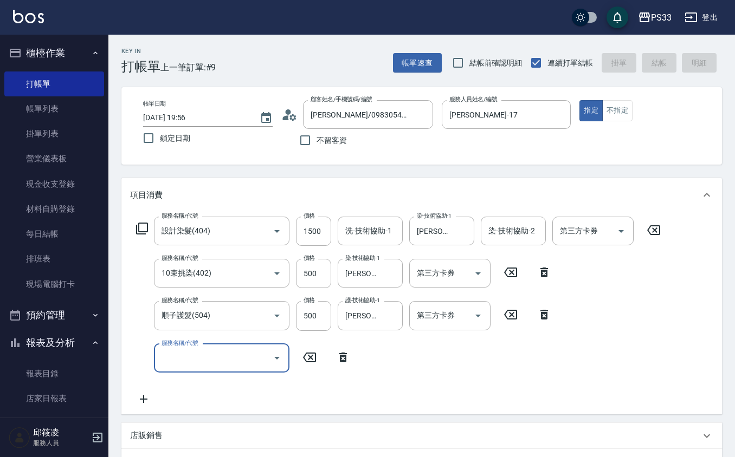
type input "[DATE] 19:57"
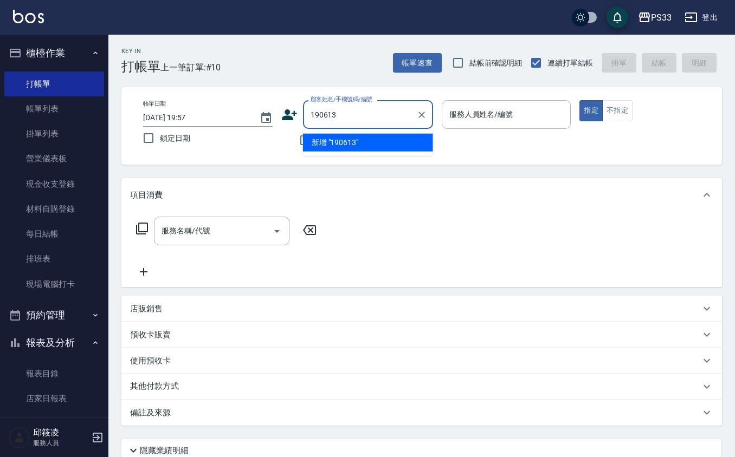
type input "190613"
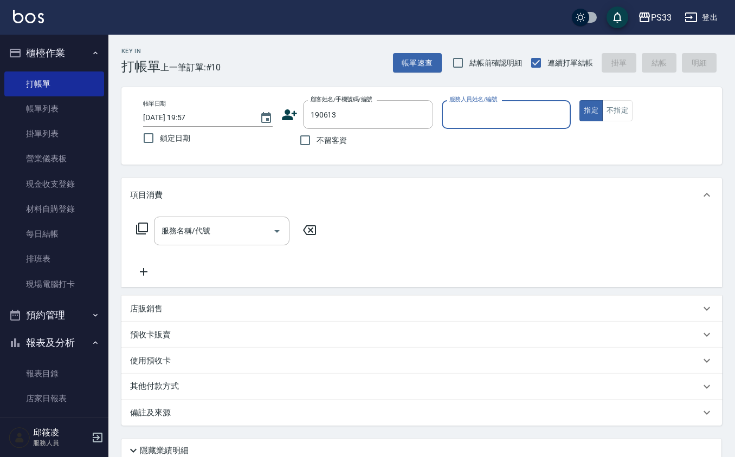
type input "3"
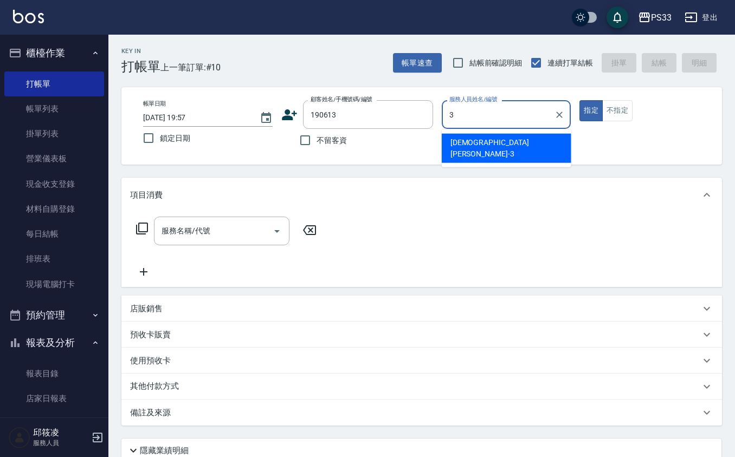
type input "[PERSON_NAME]/0921570613/190613"
type input "瑜瑄-3"
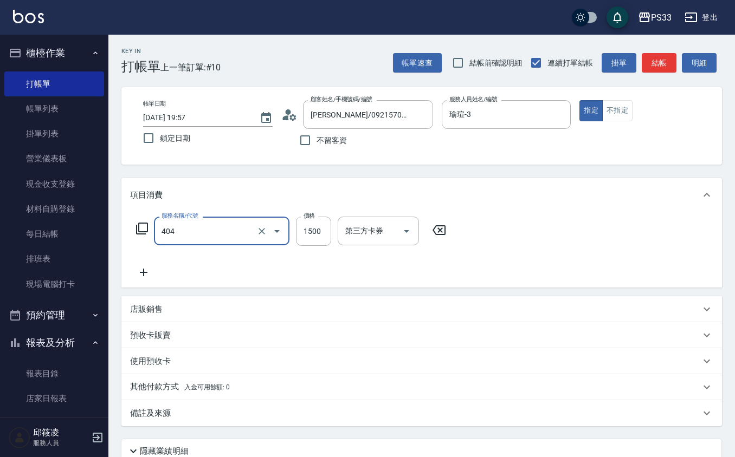
type input "設計染髮(404)"
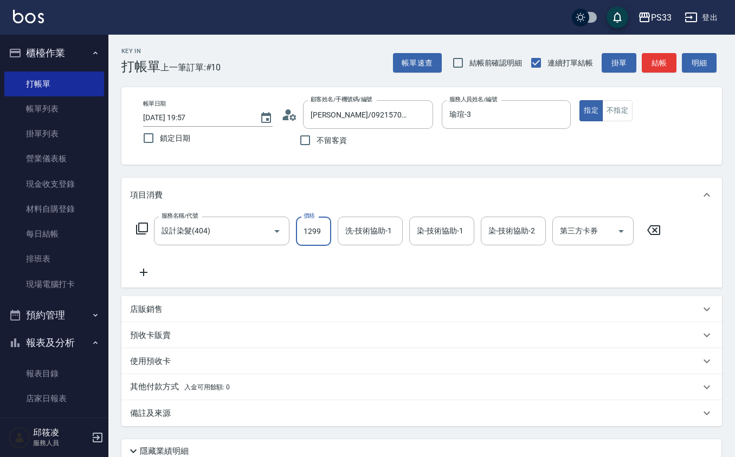
type input "1299"
type input "瑜瑄-3"
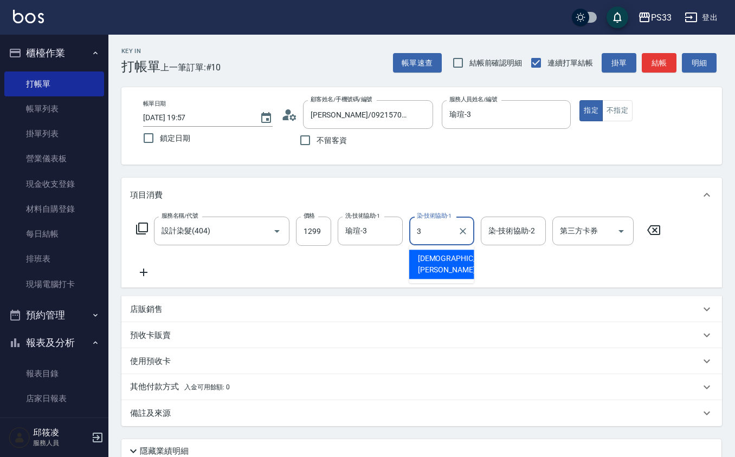
type input "瑜瑄-3"
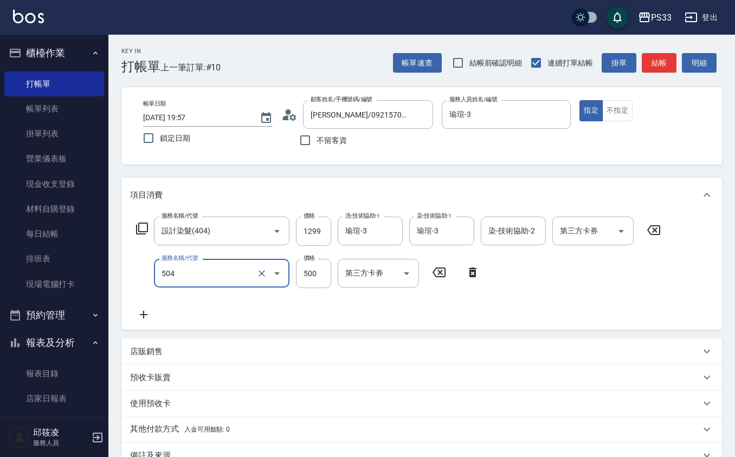
type input "順子護髮(504)"
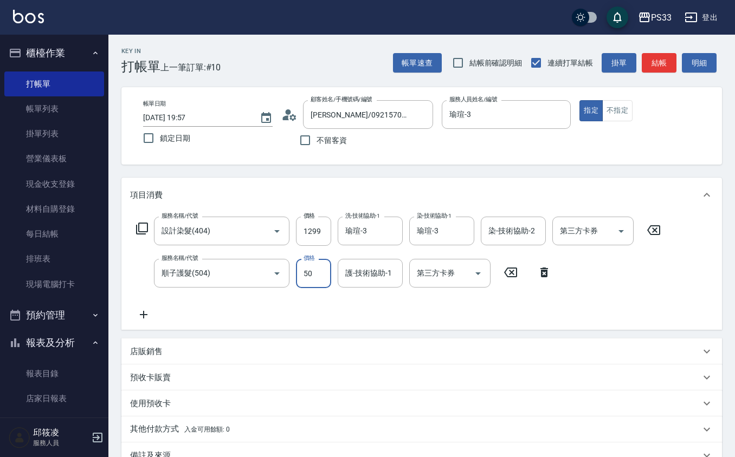
type input "500"
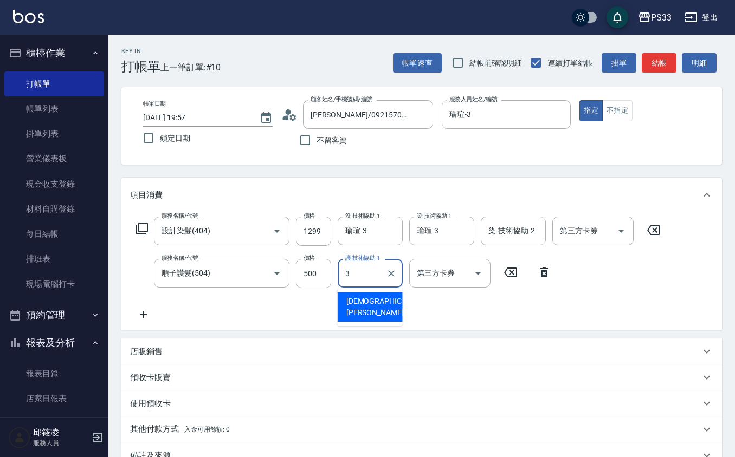
type input "瑜瑄-3"
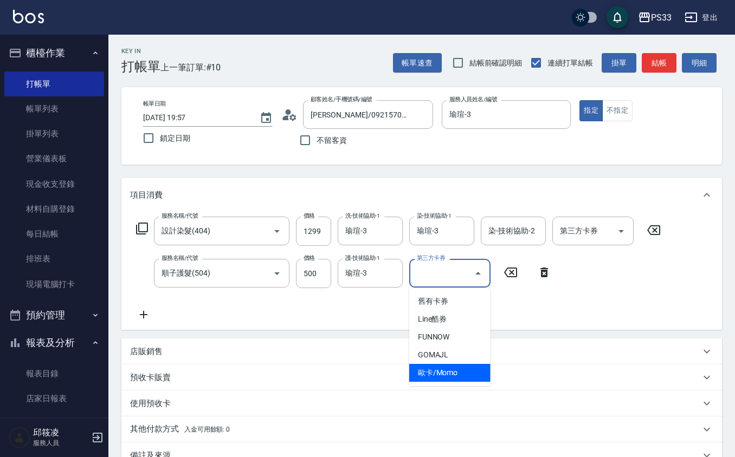
click at [584, 297] on div "服務名稱/代號 設計染髮(404) 服務名稱/代號 價格 1299 價格 洗-技術協助-1 瑜[PERSON_NAME]-3 洗-技術協助-1 染-技術協助-…" at bounding box center [398, 269] width 537 height 105
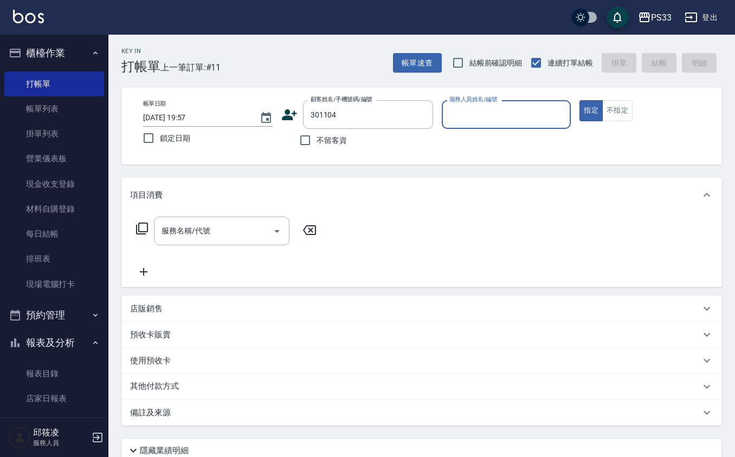
type input "301104"
type input "苡軒-9"
type input "[PERSON_NAME]/0970926591/301104"
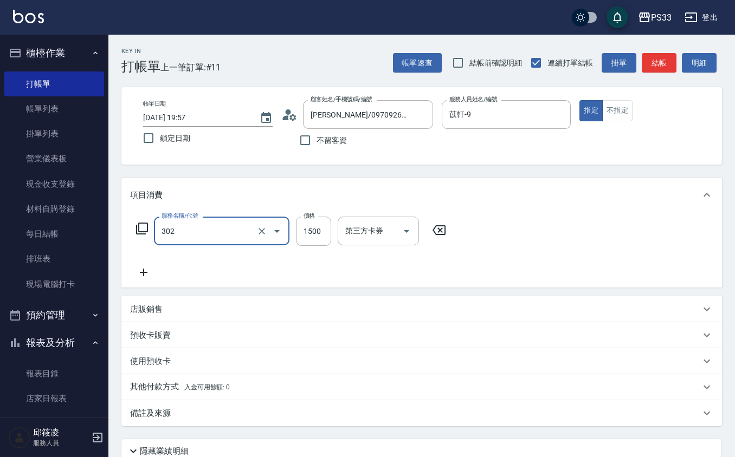
type input "設計燙髮(302)"
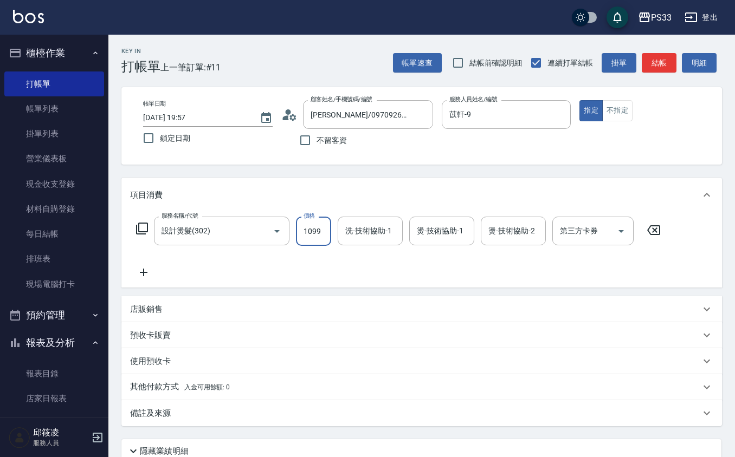
type input "1099"
type input "苡軒-9"
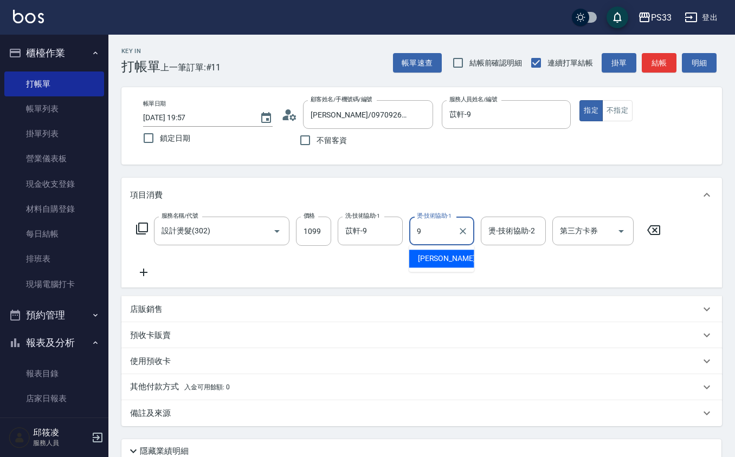
type input "苡軒-9"
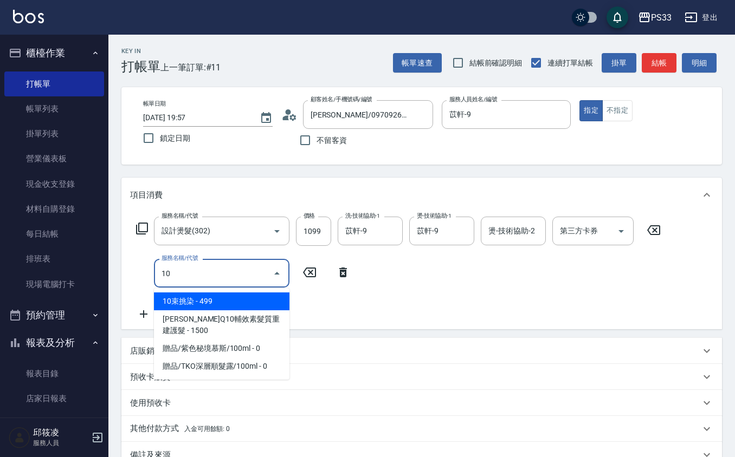
type input "1"
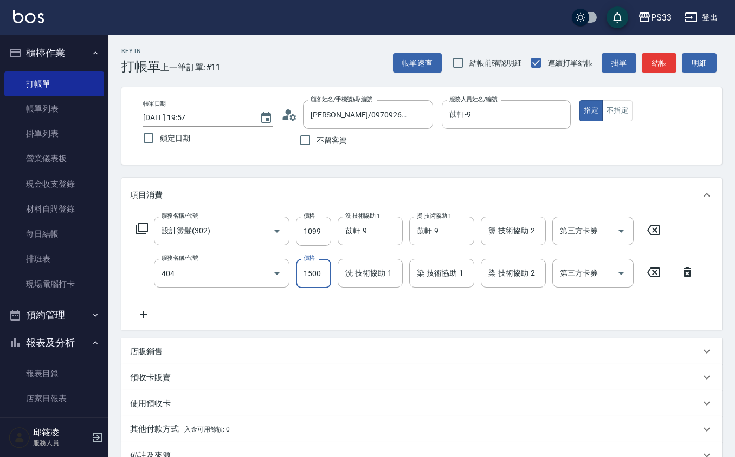
type input "設計染髮(404)"
type input "1099"
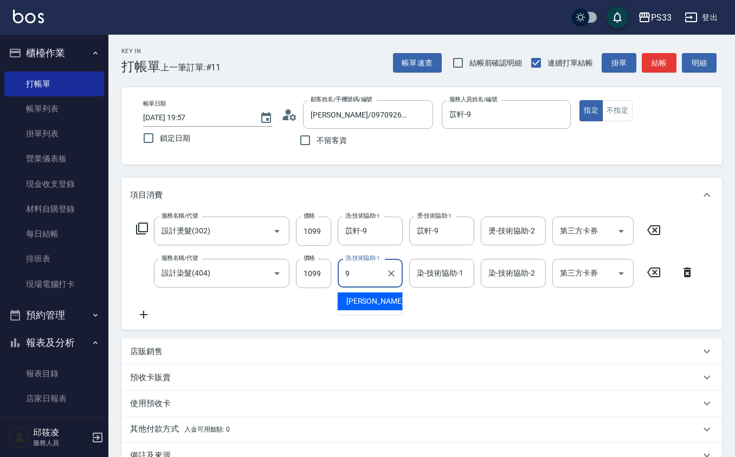
type input "苡軒-9"
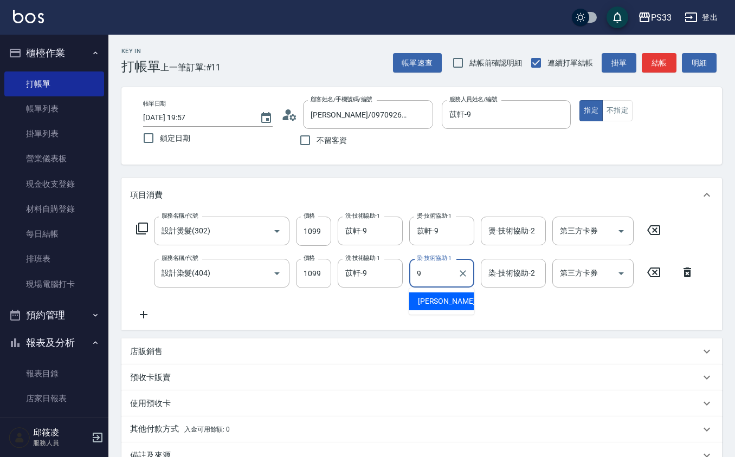
type input "苡軒-9"
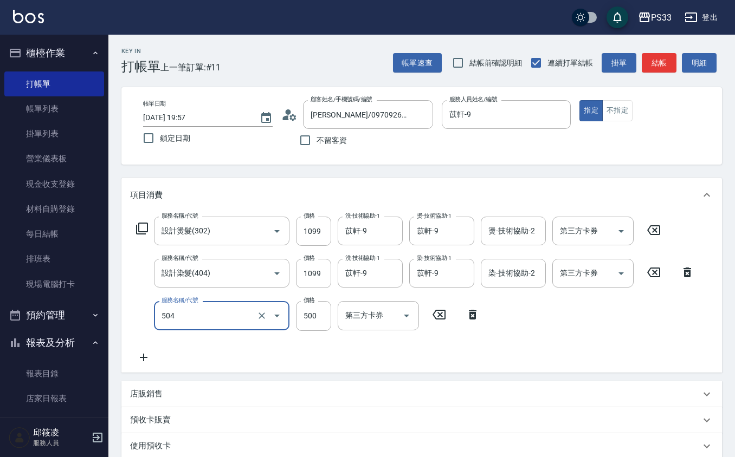
type input "順子護髮(504)"
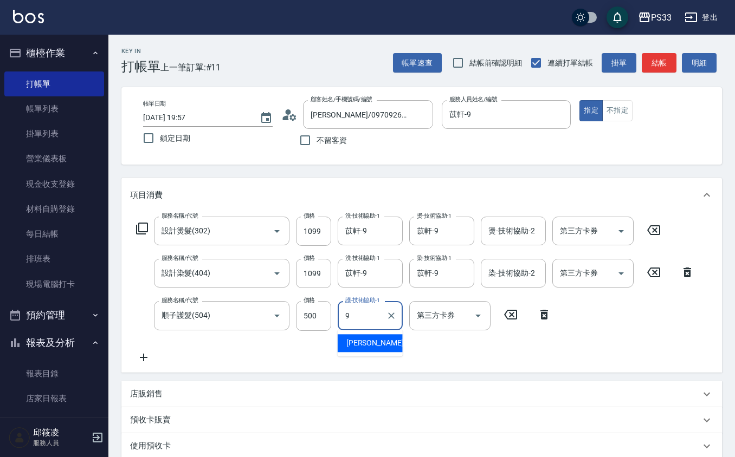
type input "苡軒-9"
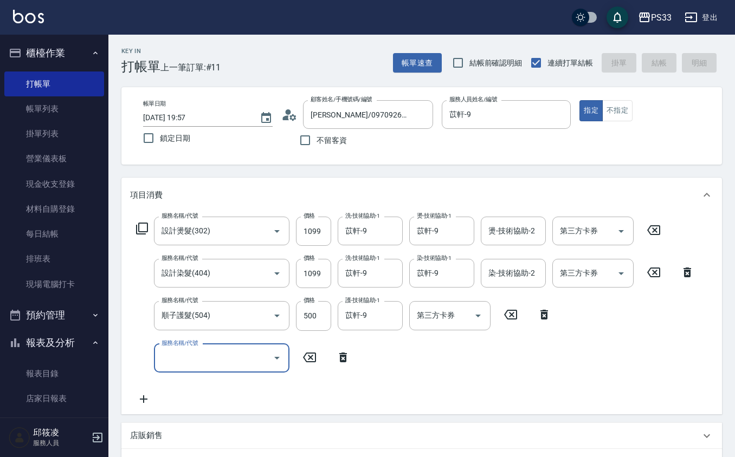
type input "[DATE] 19:58"
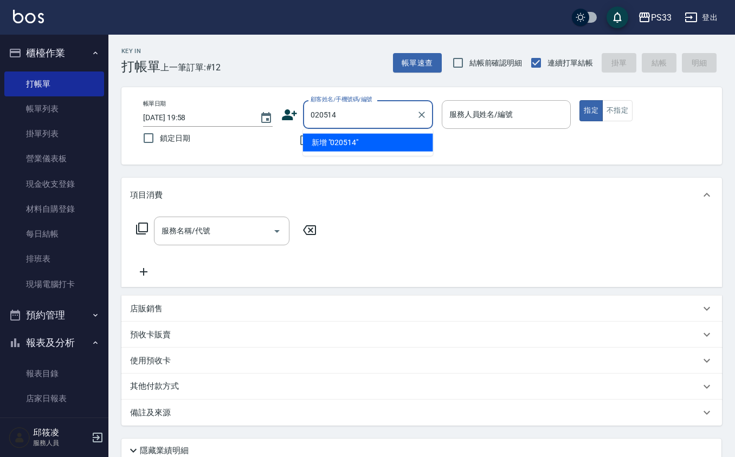
type input "020514"
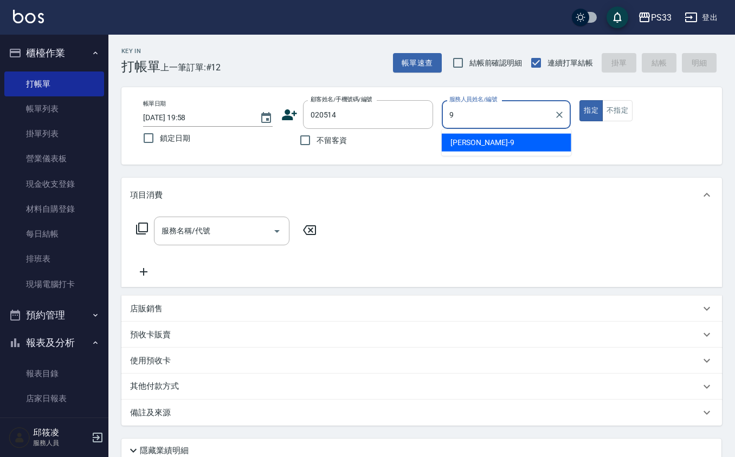
type input "苡軒-9"
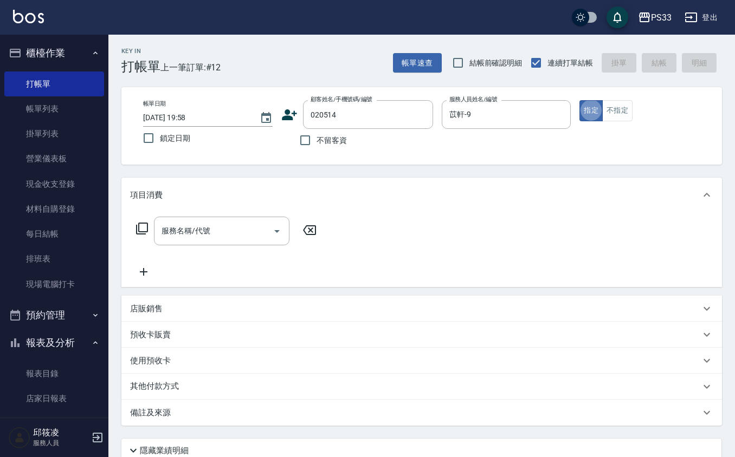
type input "[PERSON_NAME]/0938580514/020514"
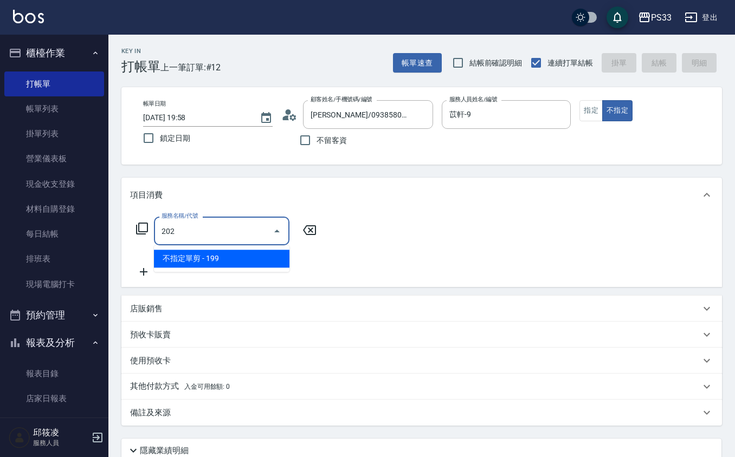
type input "不指定單剪(202)"
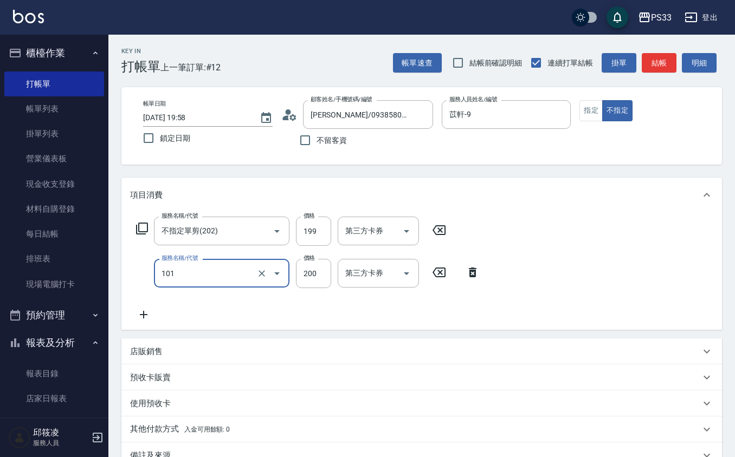
type input "洗髮(101)"
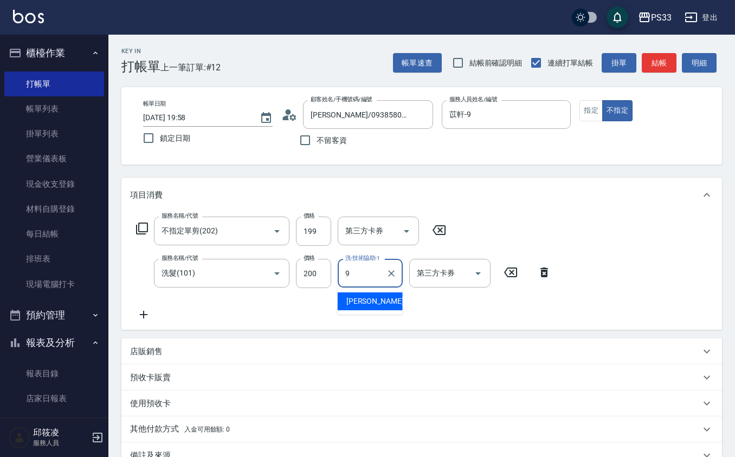
type input "苡軒-9"
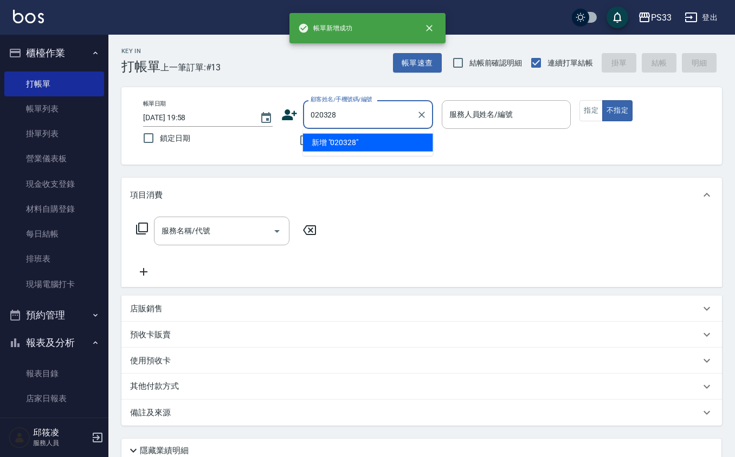
type input "020328"
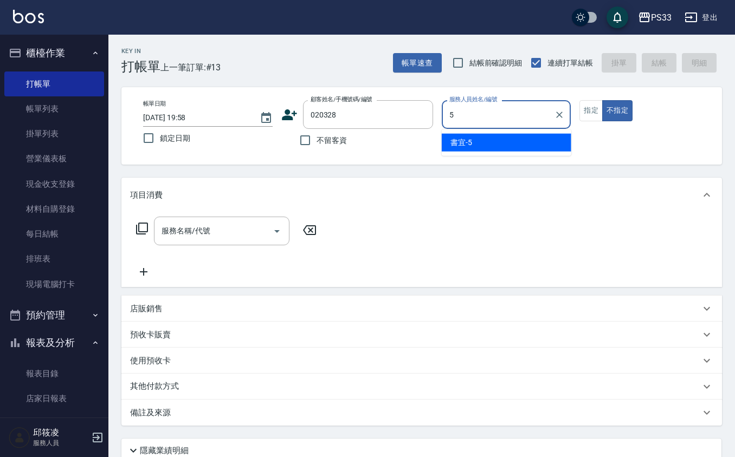
type input "書宜-5"
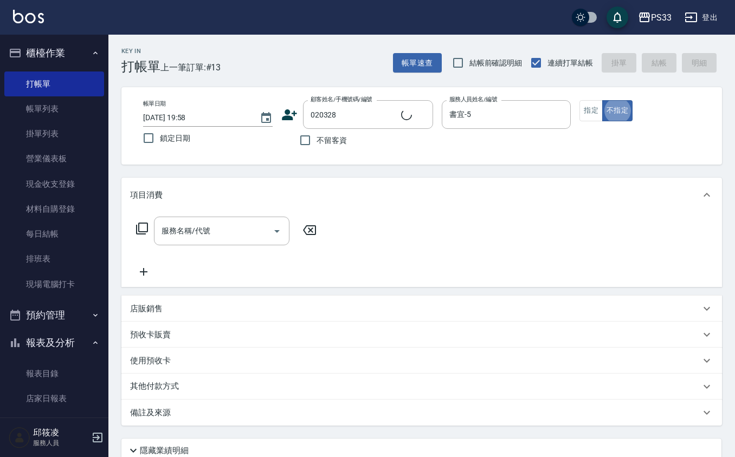
type button "false"
type input "[PERSON_NAME]/096686438/020328"
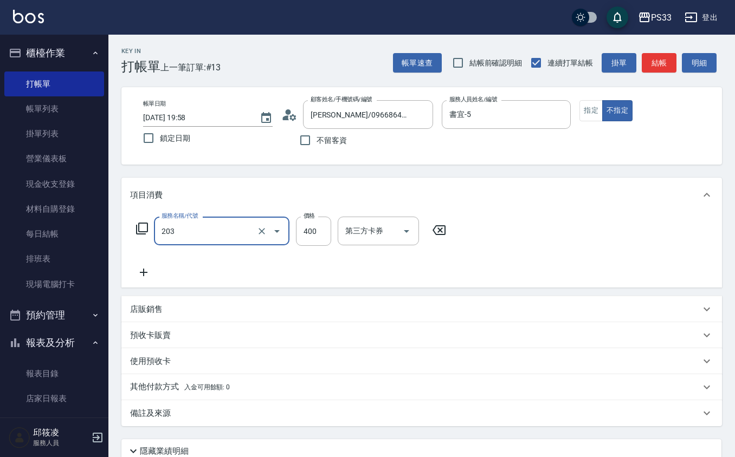
type input "指定單剪(203)"
type input "250"
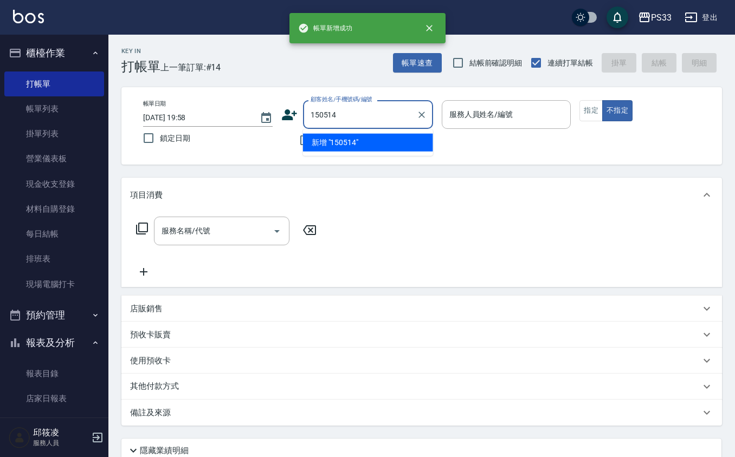
type input "150514"
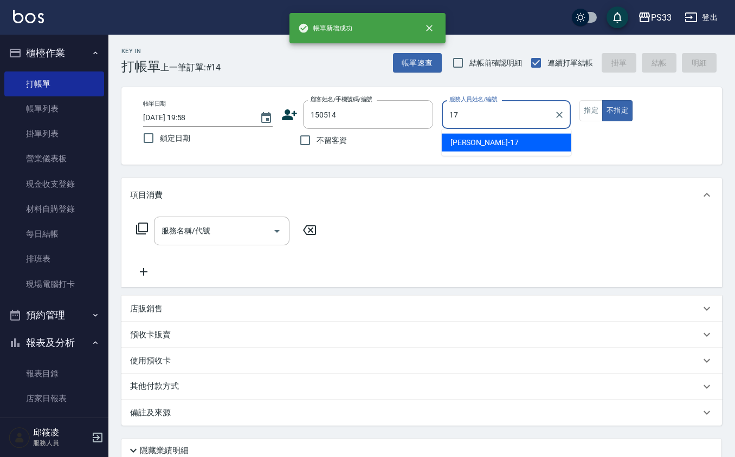
type input "[PERSON_NAME]-17"
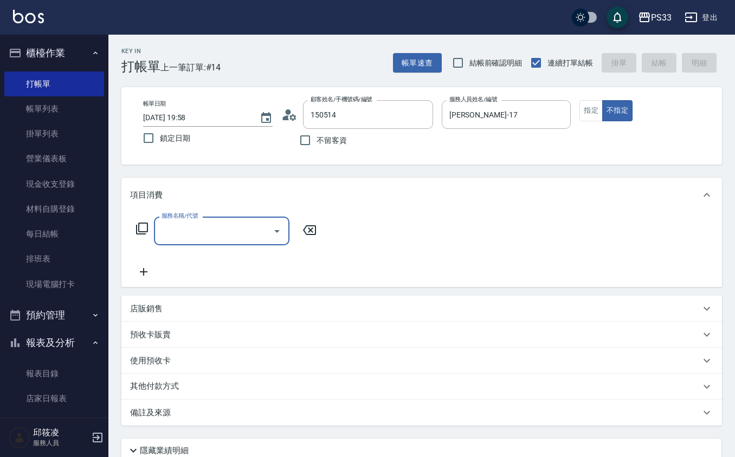
type input "徐敦頡/0966937620/150514"
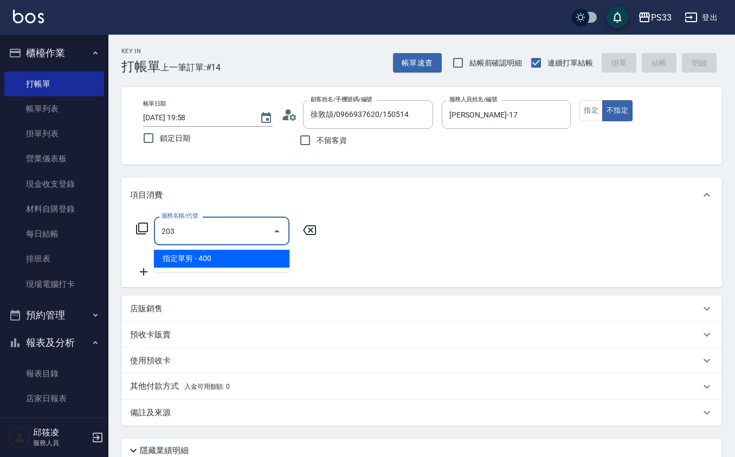
type input "指定單剪(203)"
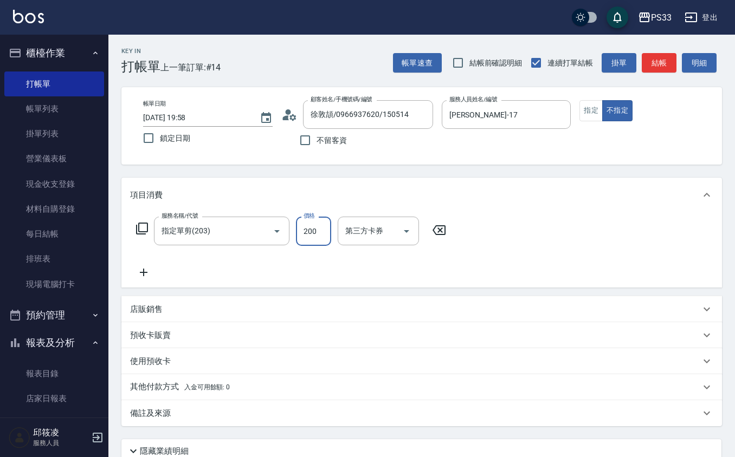
type input "200"
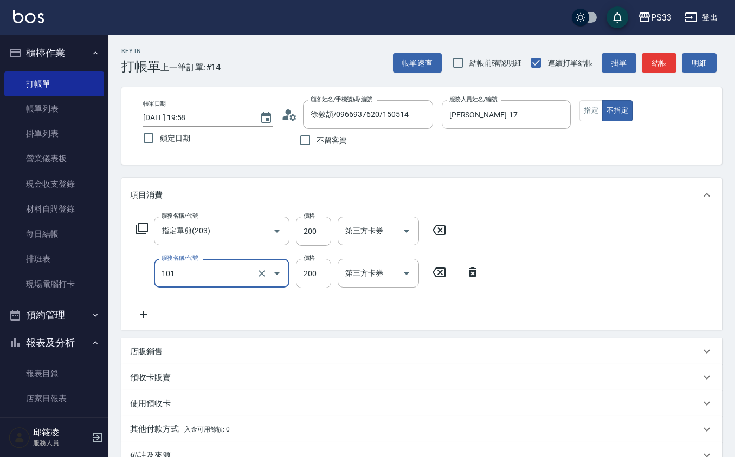
type input "洗髮(101)"
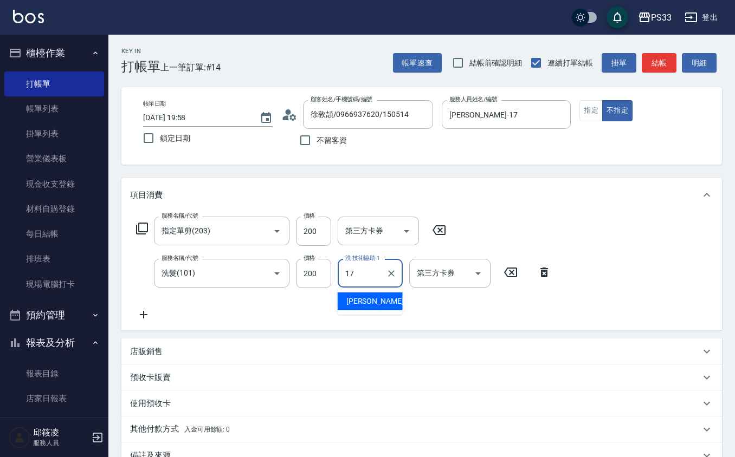
type input "[PERSON_NAME]-17"
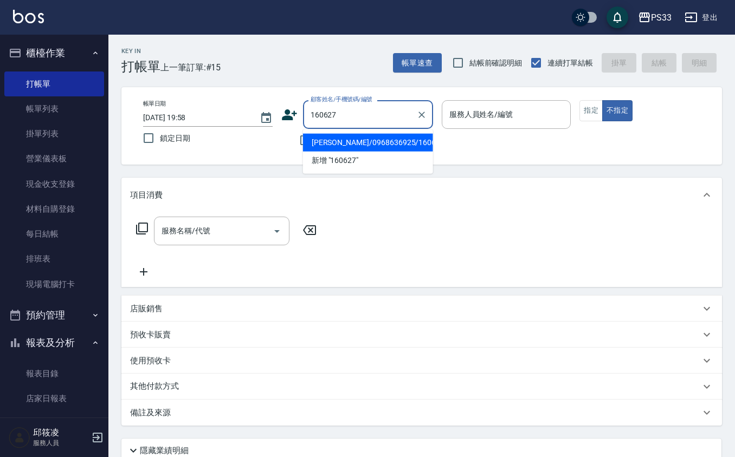
type input "[PERSON_NAME]/0968636925/160627"
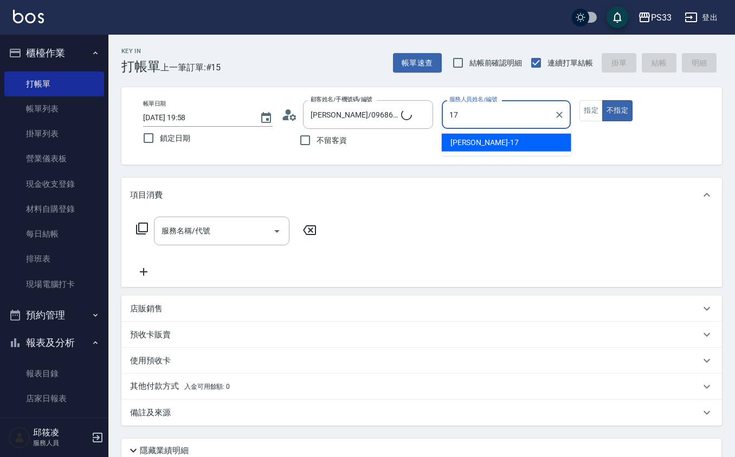
type input "[PERSON_NAME]-17"
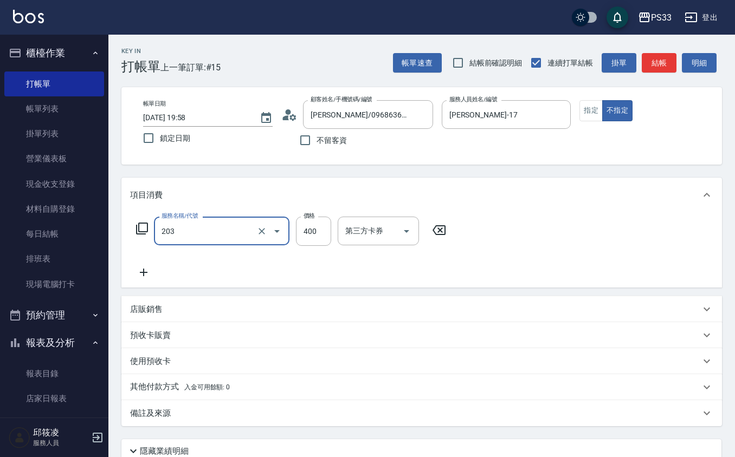
type input "指定單剪(203)"
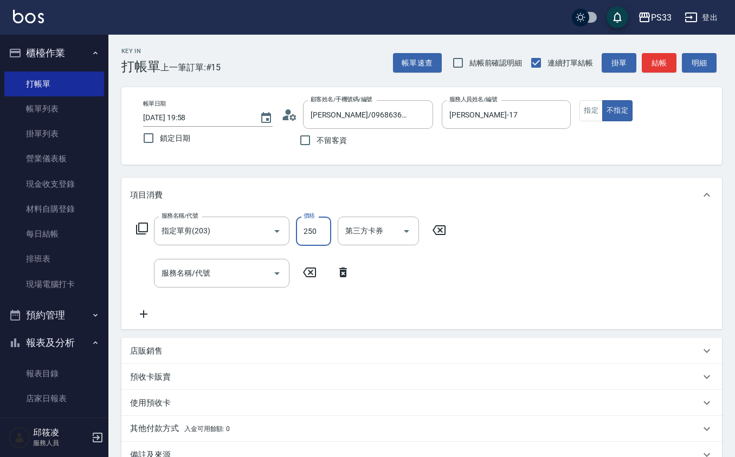
click at [307, 239] on input "250" at bounding box center [313, 231] width 35 height 29
type input "200"
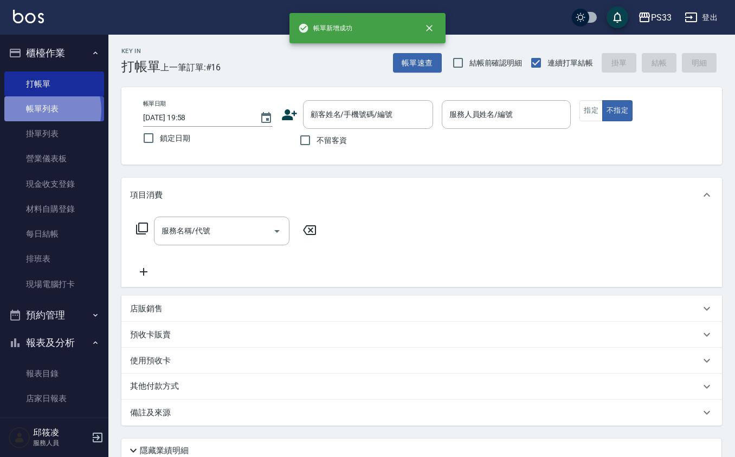
click at [42, 111] on link "帳單列表" at bounding box center [54, 108] width 100 height 25
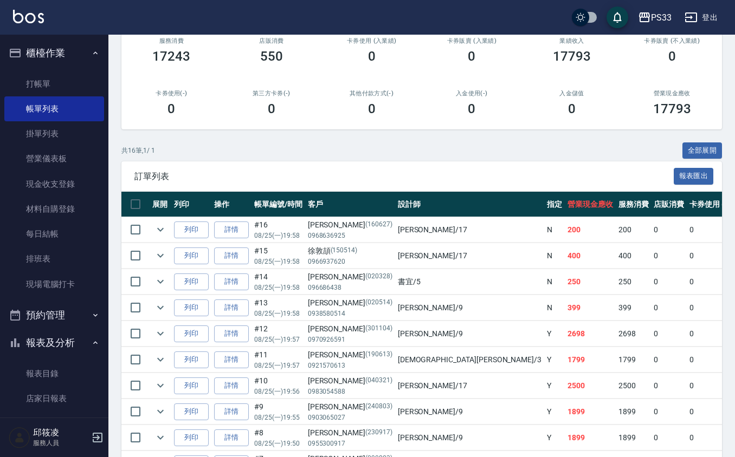
scroll to position [144, 0]
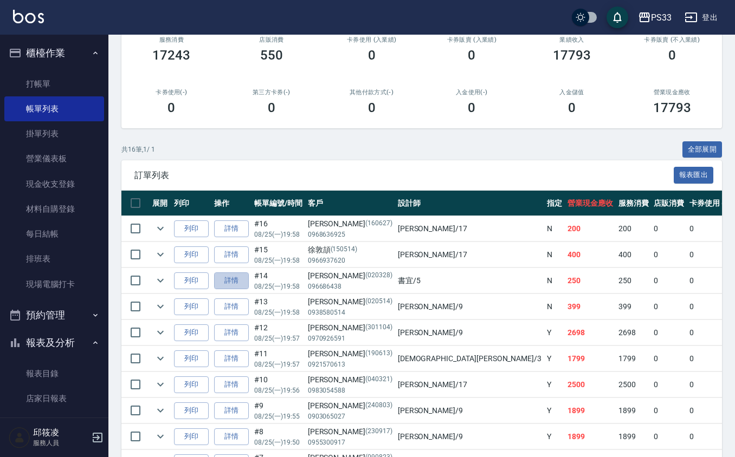
click at [234, 277] on link "詳情" at bounding box center [231, 281] width 35 height 17
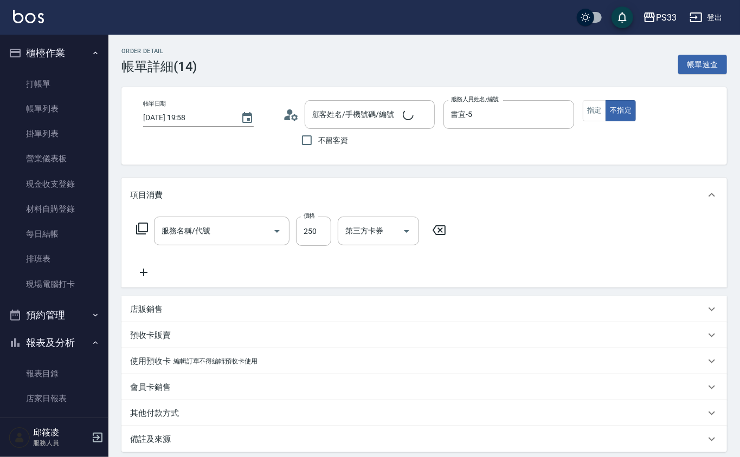
type input "[DATE] 19:58"
type input "書宜-5"
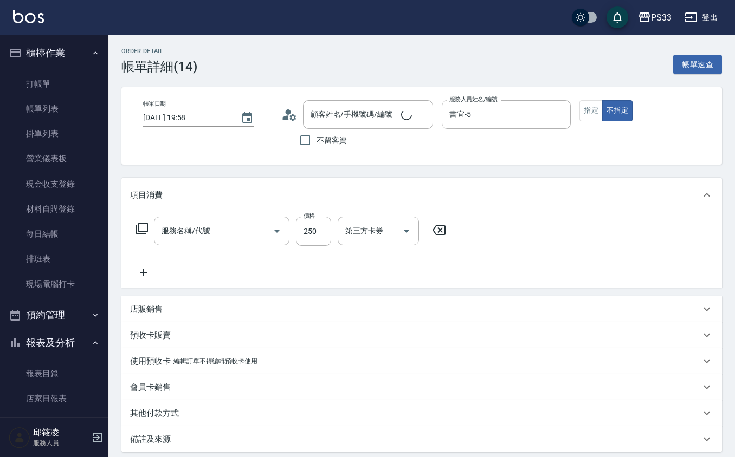
type input "指定單剪(203)"
type input "[PERSON_NAME]/096686438/020328"
click at [601, 105] on button "指定" at bounding box center [590, 110] width 23 height 21
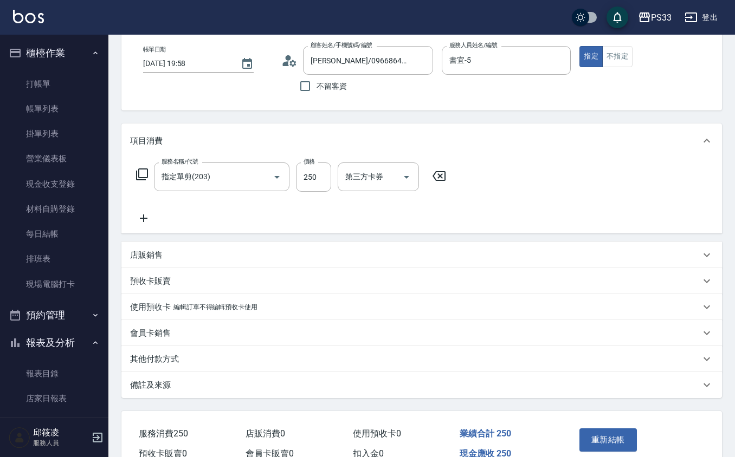
scroll to position [109, 0]
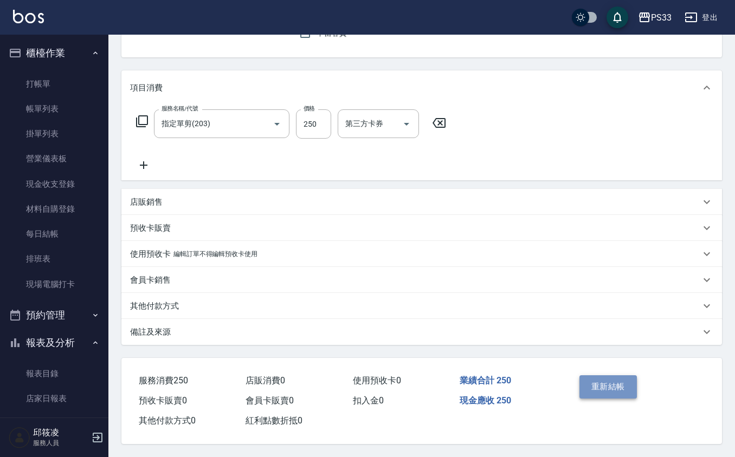
click at [607, 380] on button "重新結帳" at bounding box center [607, 386] width 57 height 23
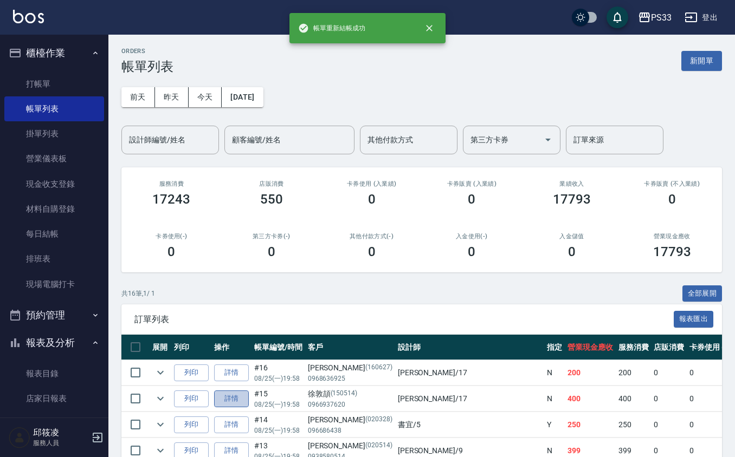
click at [237, 401] on link "詳情" at bounding box center [231, 399] width 35 height 17
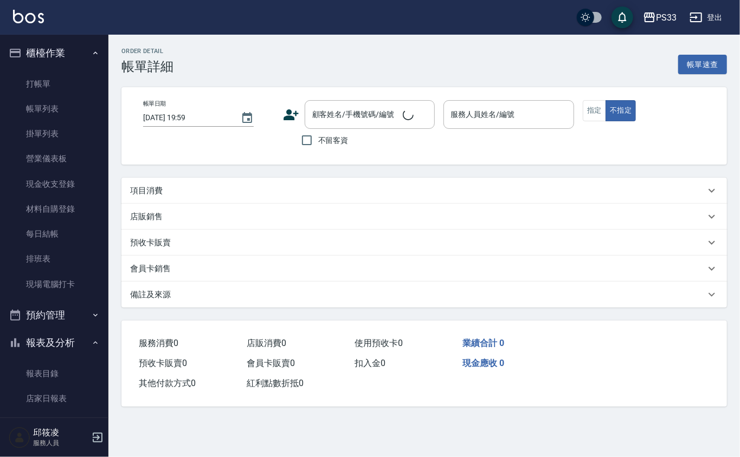
type input "[DATE] 19:58"
type input "[PERSON_NAME]-17"
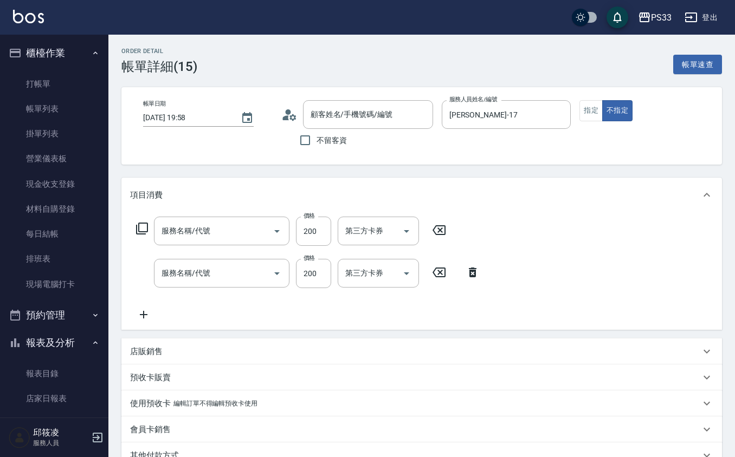
type input "徐敦頡/0966937620/150514"
type input "洗髮(101)"
type input "指定單剪(203)"
click at [592, 115] on button "指定" at bounding box center [590, 110] width 23 height 21
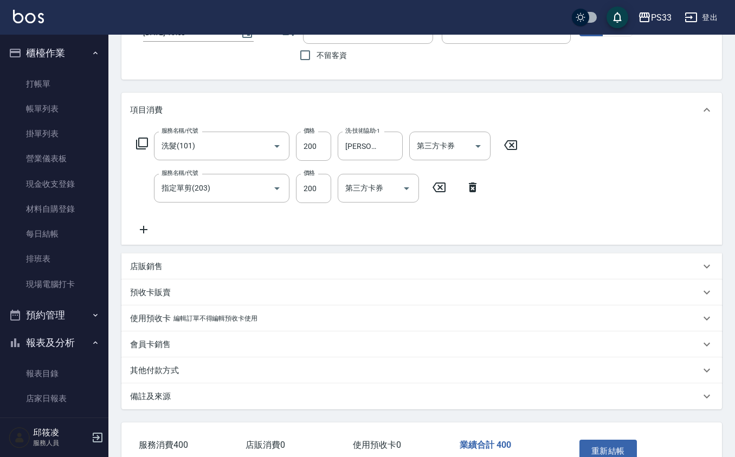
scroll to position [152, 0]
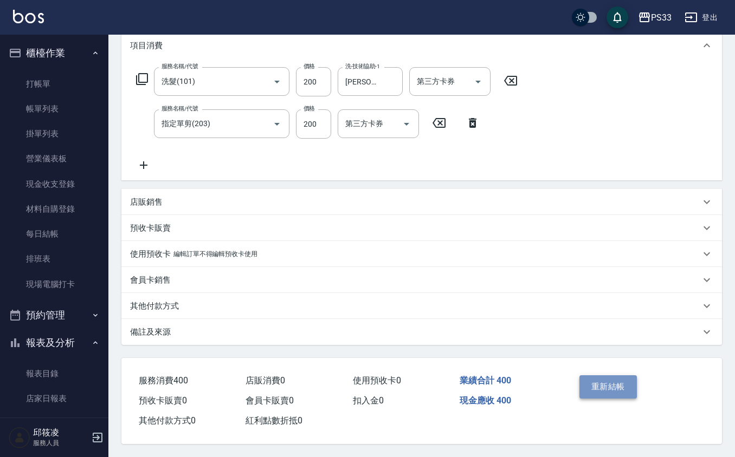
click at [614, 389] on button "重新結帳" at bounding box center [607, 386] width 57 height 23
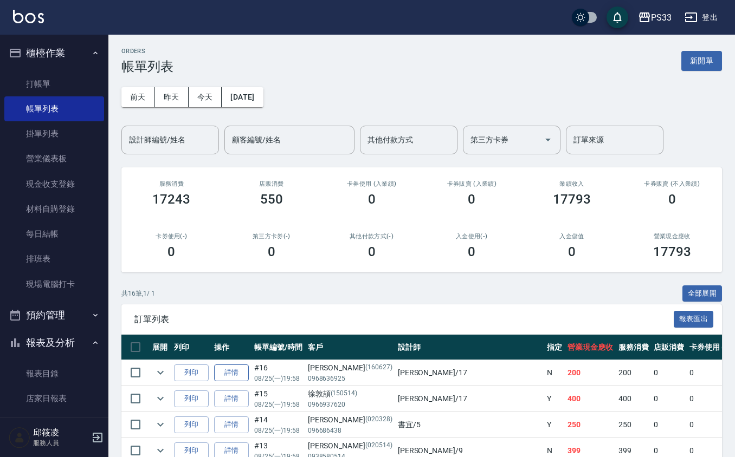
click at [230, 374] on link "詳情" at bounding box center [231, 373] width 35 height 17
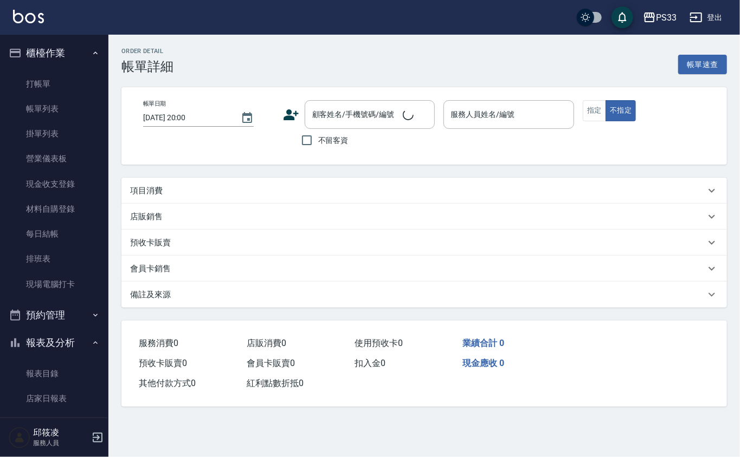
type input "[DATE] 19:58"
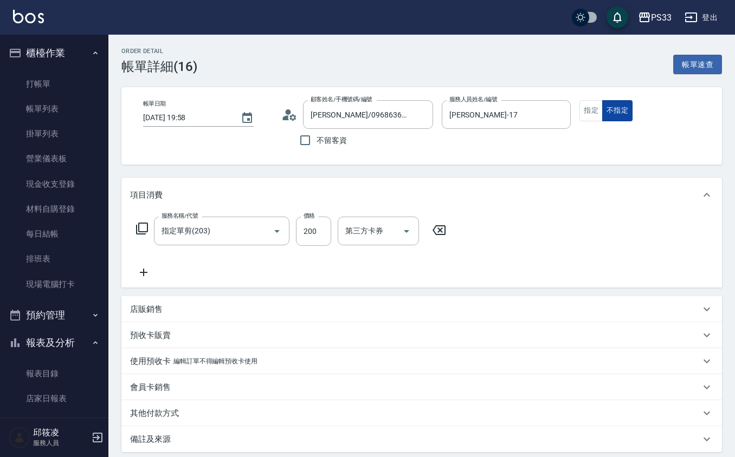
click at [601, 105] on div "指定 不指定" at bounding box center [643, 110] width 129 height 21
click at [585, 107] on button "指定" at bounding box center [590, 110] width 23 height 21
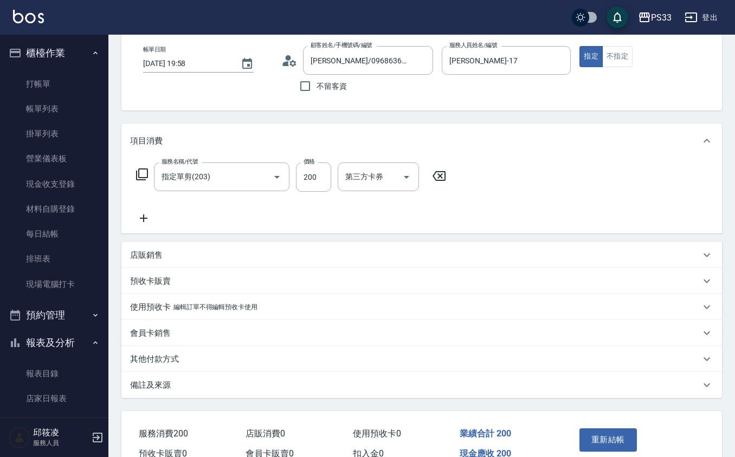
scroll to position [109, 0]
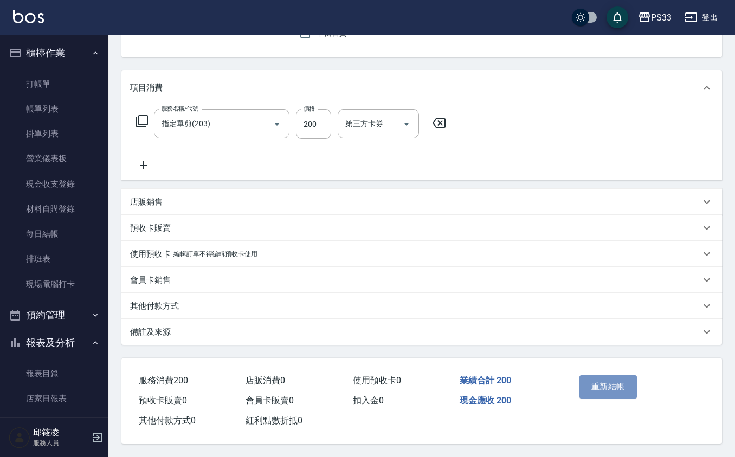
click at [604, 382] on button "重新結帳" at bounding box center [607, 386] width 57 height 23
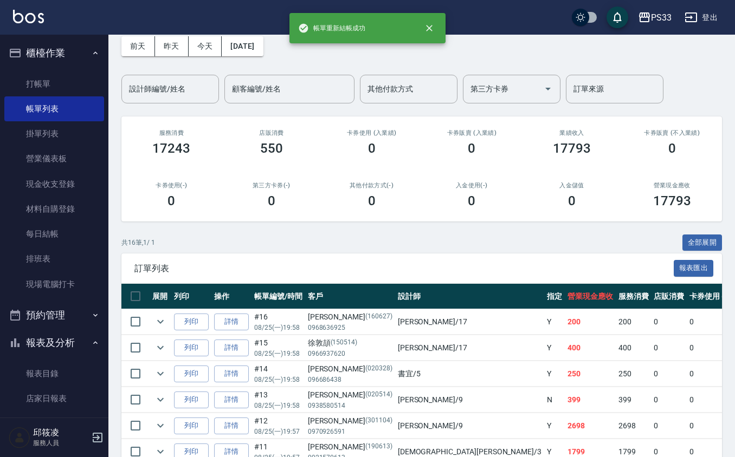
scroll to position [72, 0]
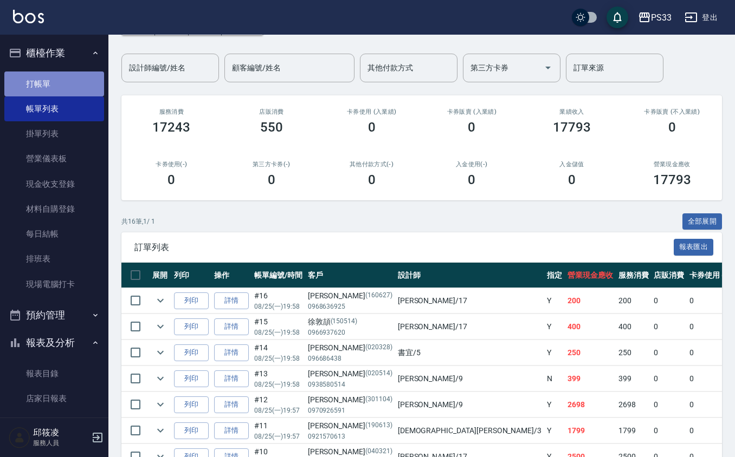
click at [63, 80] on link "打帳單" at bounding box center [54, 84] width 100 height 25
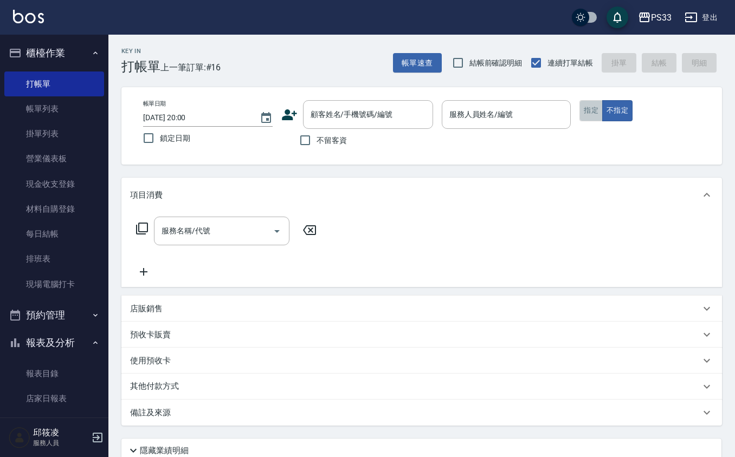
click at [591, 118] on button "指定" at bounding box center [590, 110] width 23 height 21
click at [397, 113] on input "顧客姓名/手機號碼/編號" at bounding box center [360, 114] width 104 height 19
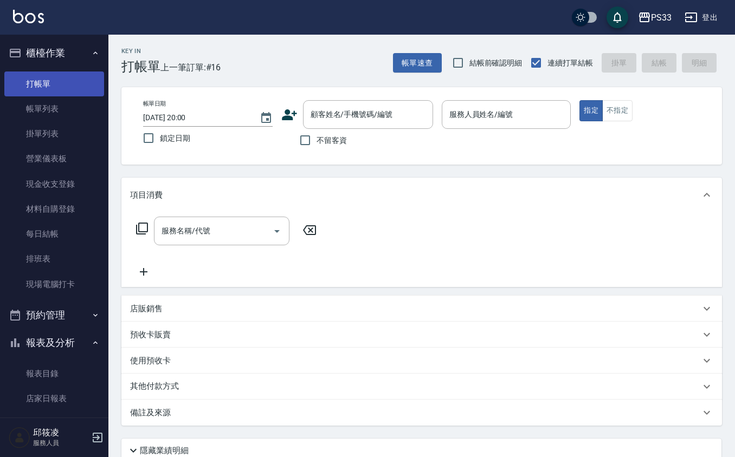
drag, startPoint x: 70, startPoint y: 101, endPoint x: 66, endPoint y: 92, distance: 10.2
click at [68, 101] on link "帳單列表" at bounding box center [54, 108] width 100 height 25
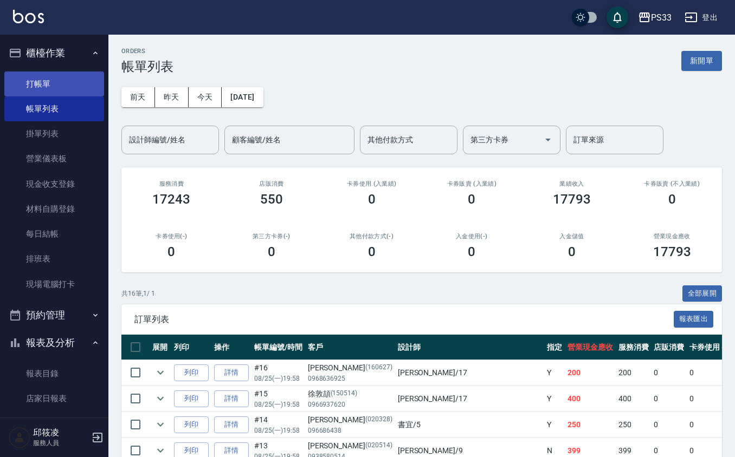
click at [50, 88] on link "打帳單" at bounding box center [54, 84] width 100 height 25
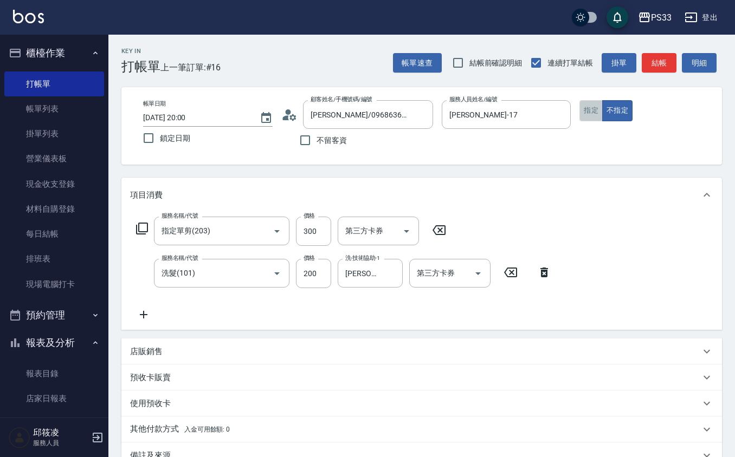
drag, startPoint x: 592, startPoint y: 116, endPoint x: 599, endPoint y: 116, distance: 7.0
click at [594, 116] on button "指定" at bounding box center [590, 110] width 23 height 21
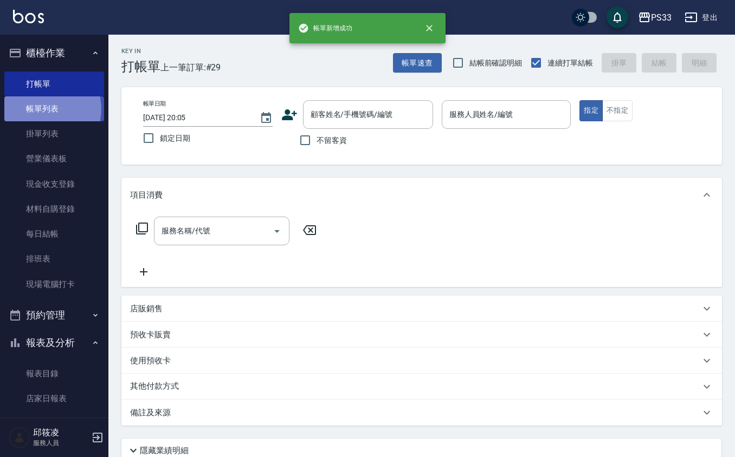
click at [50, 109] on link "帳單列表" at bounding box center [54, 108] width 100 height 25
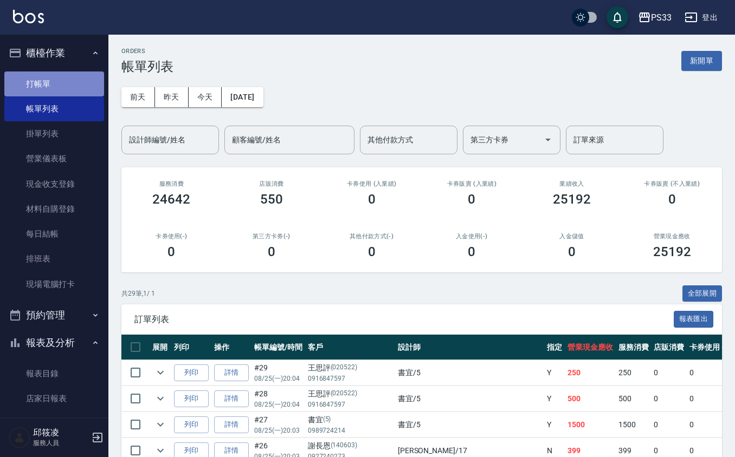
click at [81, 78] on link "打帳單" at bounding box center [54, 84] width 100 height 25
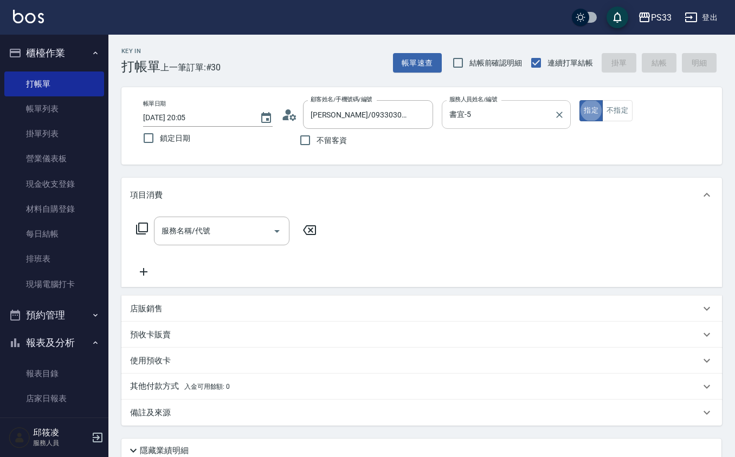
click at [515, 124] on input "書宜-5" at bounding box center [497, 114] width 103 height 19
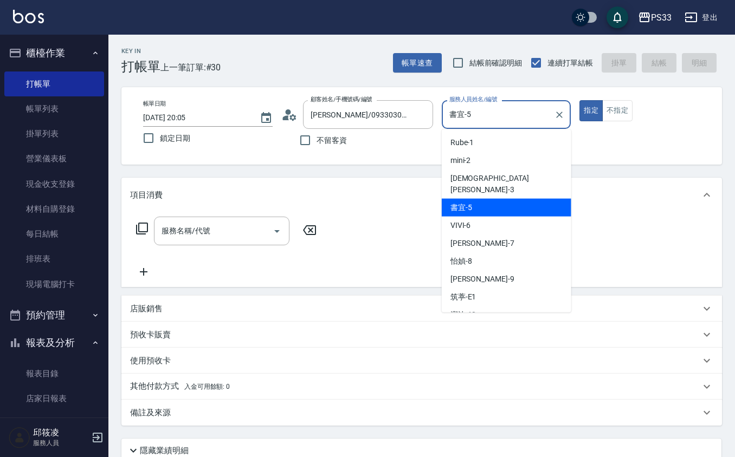
click at [515, 124] on input "書宜-5" at bounding box center [497, 114] width 103 height 19
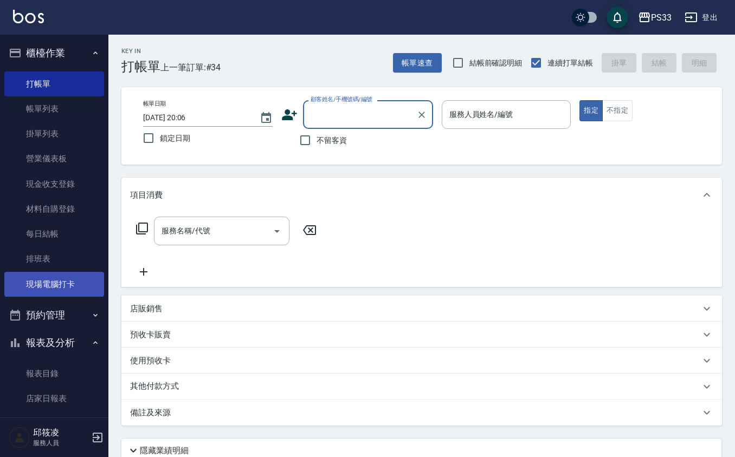
click at [68, 280] on link "現場電腦打卡" at bounding box center [54, 284] width 100 height 25
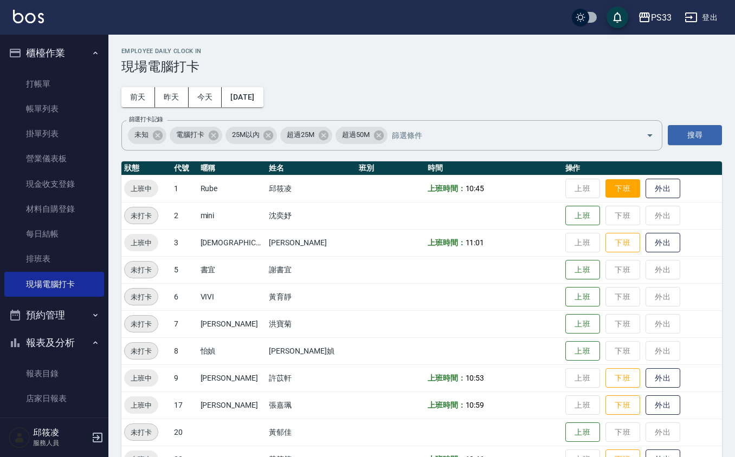
drag, startPoint x: 594, startPoint y: 182, endPoint x: 599, endPoint y: 191, distance: 10.4
click at [605, 183] on button "下班" at bounding box center [622, 188] width 35 height 19
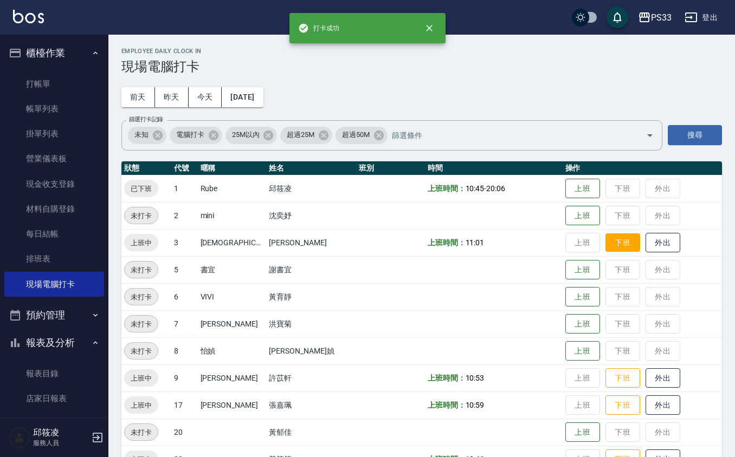
click at [610, 239] on button "下班" at bounding box center [622, 243] width 35 height 19
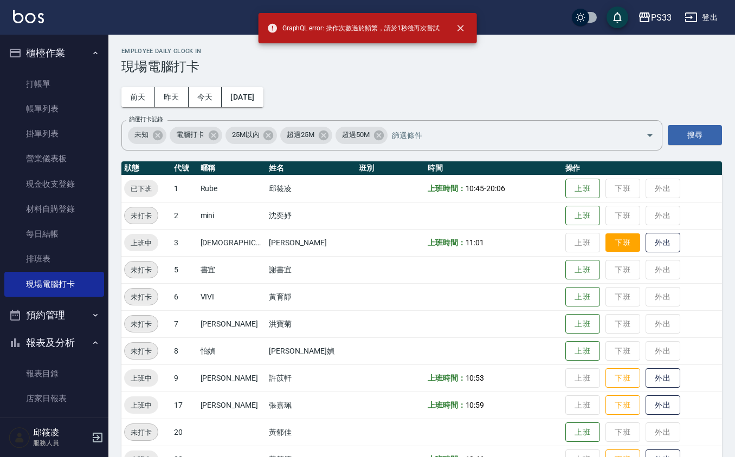
click at [605, 244] on button "下班" at bounding box center [622, 243] width 35 height 19
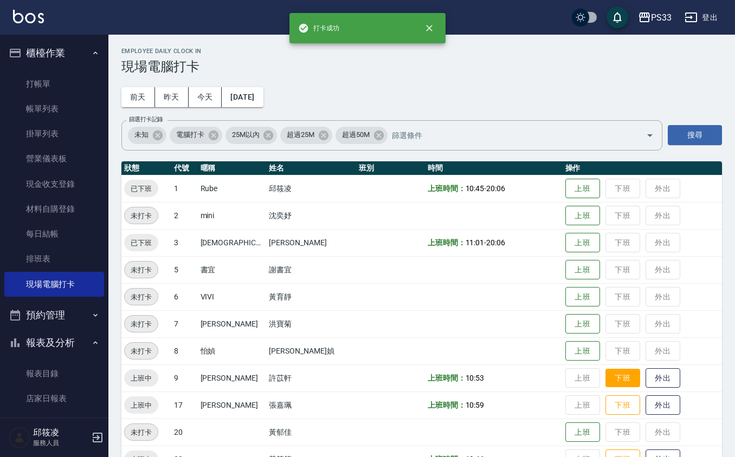
click at [610, 384] on button "下班" at bounding box center [622, 378] width 35 height 19
click at [609, 399] on button "下班" at bounding box center [622, 405] width 35 height 19
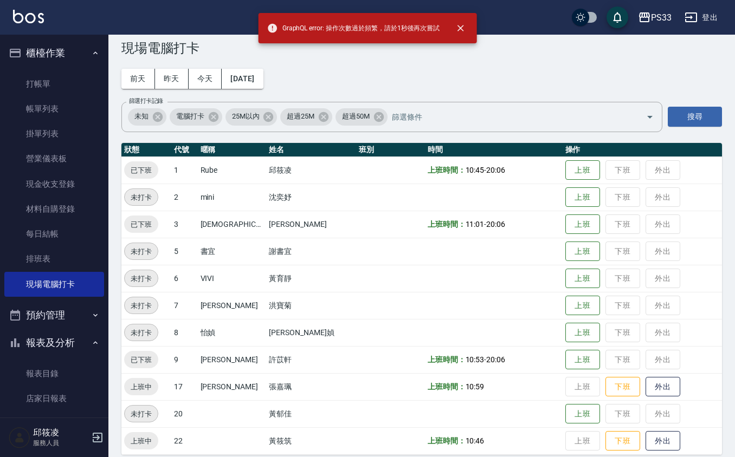
scroll to position [29, 0]
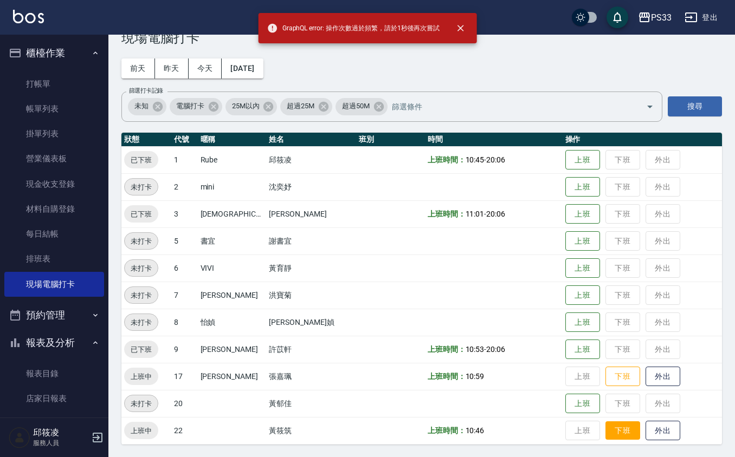
click at [605, 425] on button "下班" at bounding box center [622, 430] width 35 height 19
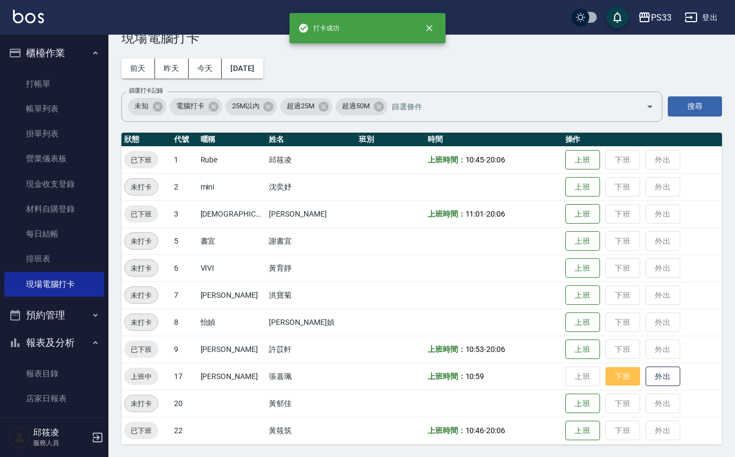
click at [607, 373] on button "下班" at bounding box center [622, 376] width 35 height 19
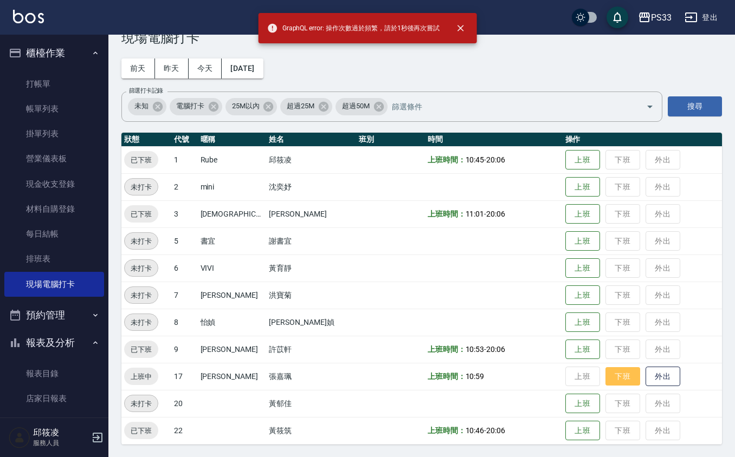
click at [607, 373] on button "下班" at bounding box center [622, 376] width 35 height 19
click at [605, 373] on button "下班" at bounding box center [622, 376] width 35 height 19
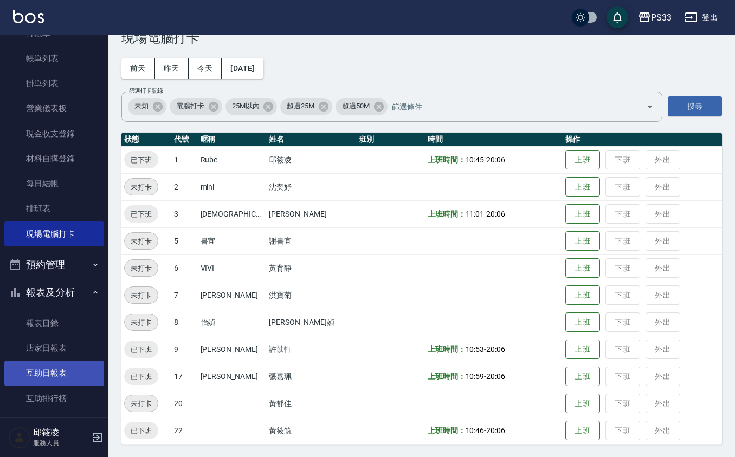
scroll to position [72, 0]
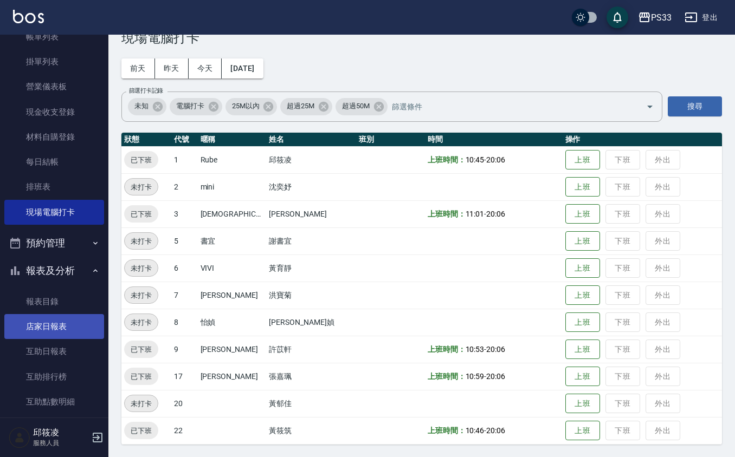
click at [55, 323] on link "店家日報表" at bounding box center [54, 326] width 100 height 25
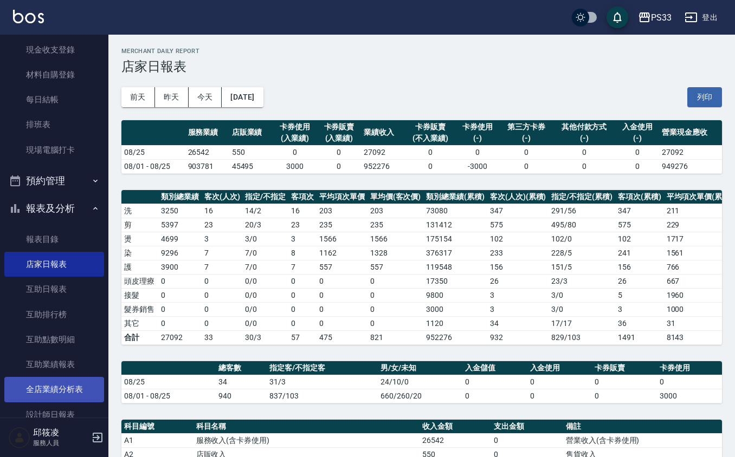
scroll to position [217, 0]
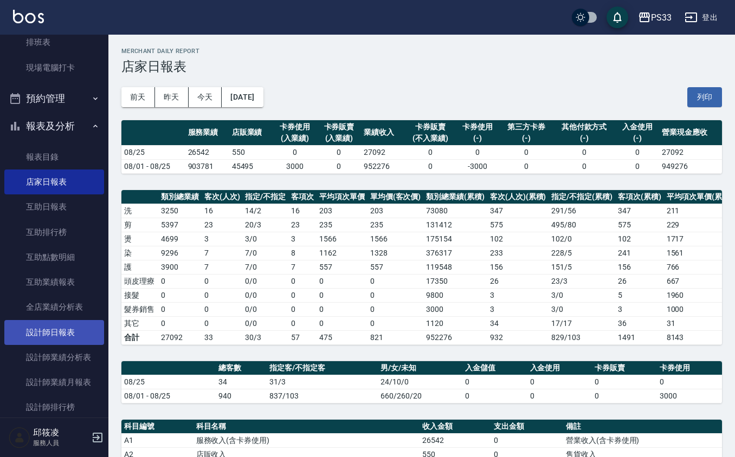
click at [55, 338] on link "設計師日報表" at bounding box center [54, 332] width 100 height 25
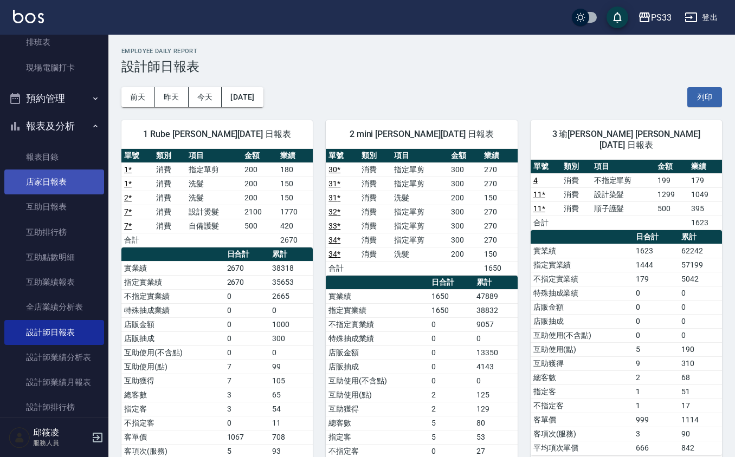
click at [38, 182] on link "店家日報表" at bounding box center [54, 182] width 100 height 25
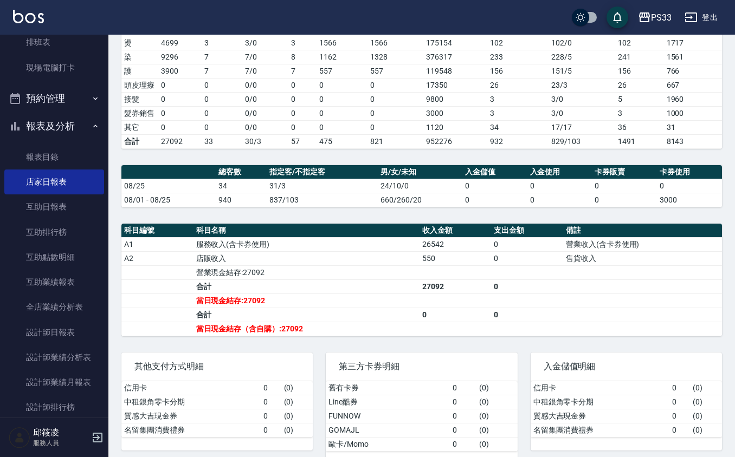
scroll to position [217, 0]
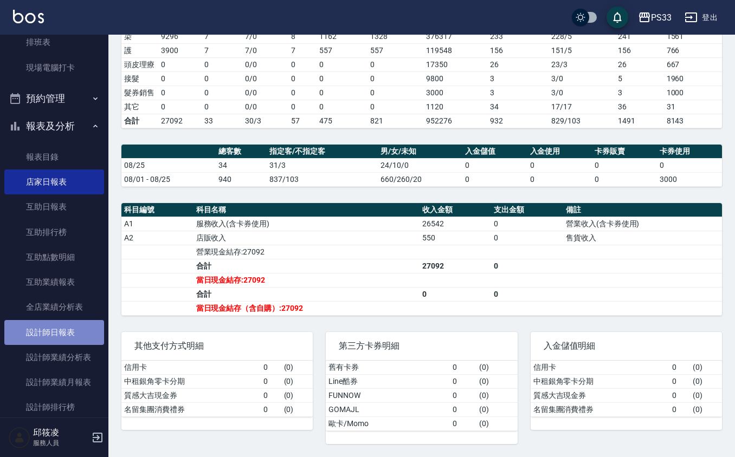
click at [76, 338] on link "設計師日報表" at bounding box center [54, 332] width 100 height 25
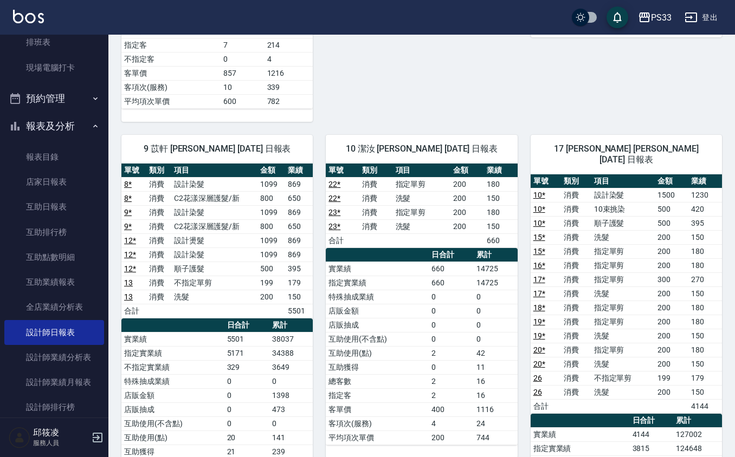
scroll to position [867, 0]
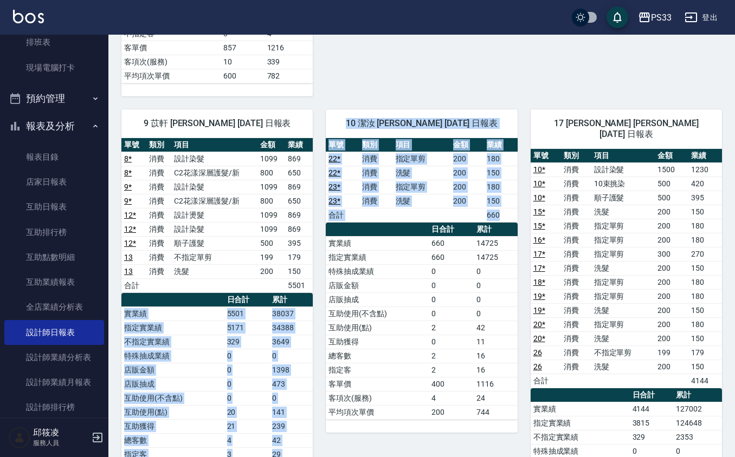
drag, startPoint x: 311, startPoint y: 304, endPoint x: 314, endPoint y: 294, distance: 11.3
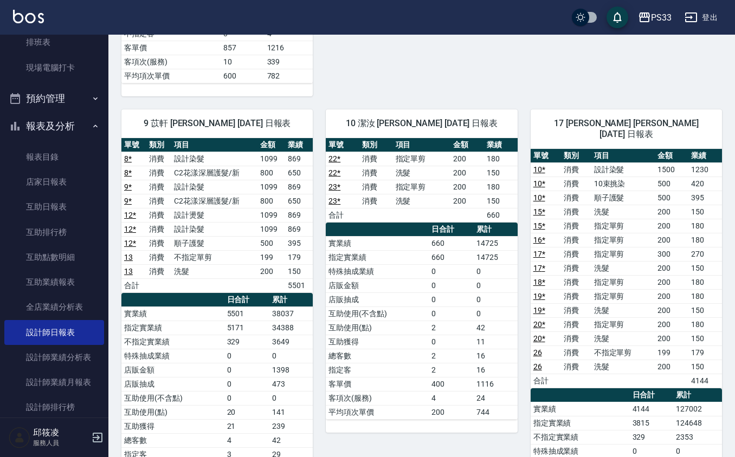
click at [295, 293] on td "5501" at bounding box center [299, 285] width 28 height 14
drag, startPoint x: 303, startPoint y: 319, endPoint x: 275, endPoint y: 326, distance: 29.0
click at [275, 321] on td "38037" at bounding box center [290, 314] width 43 height 14
click at [311, 304] on th "累計" at bounding box center [290, 300] width 43 height 14
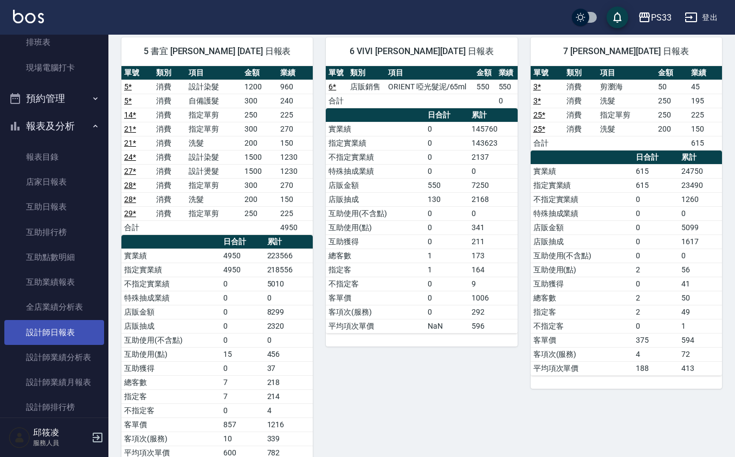
scroll to position [477, 0]
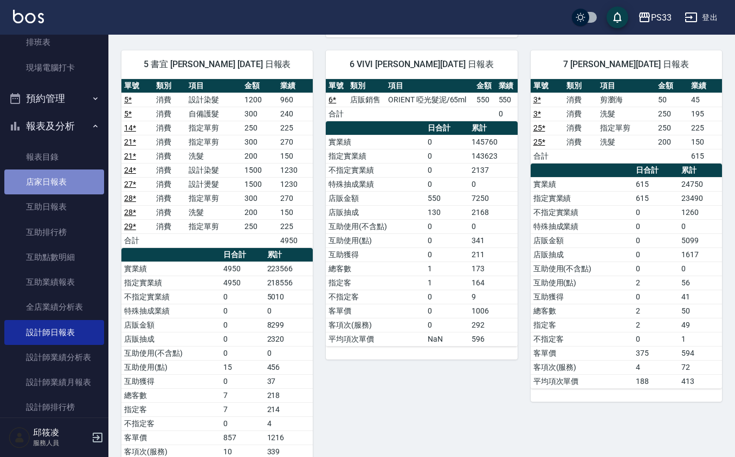
click at [59, 179] on link "店家日報表" at bounding box center [54, 182] width 100 height 25
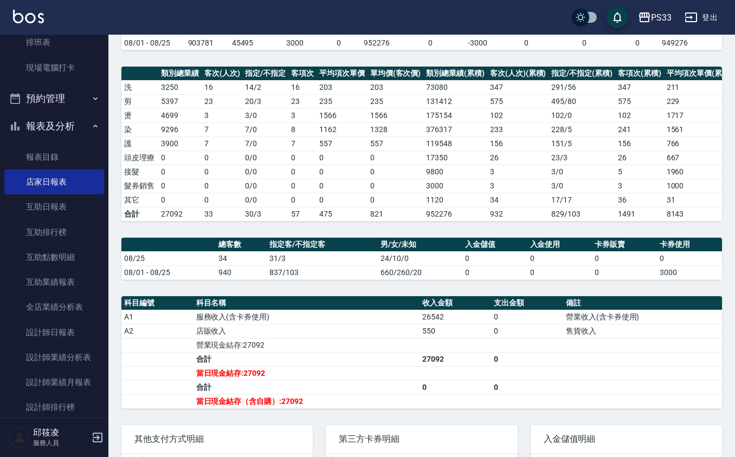
scroll to position [232, 0]
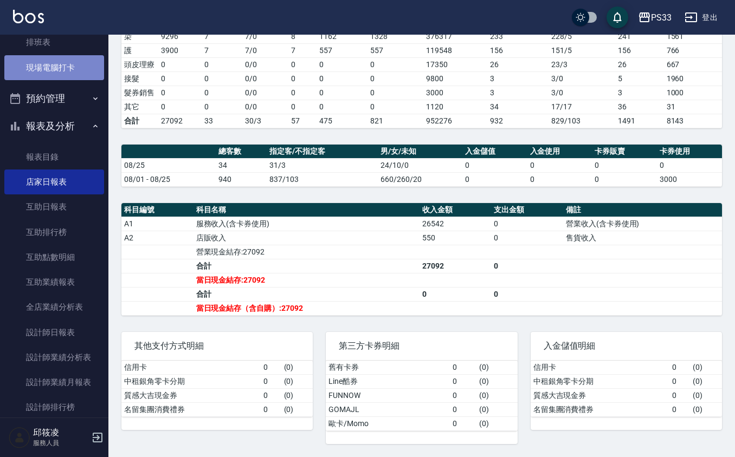
click at [60, 75] on link "現場電腦打卡" at bounding box center [54, 67] width 100 height 25
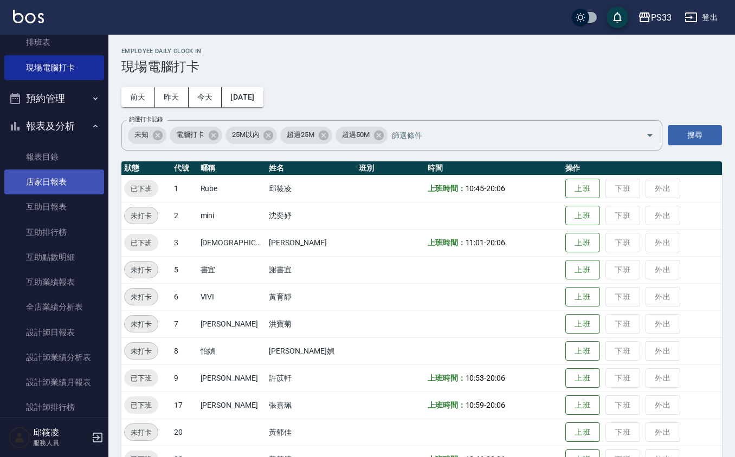
click at [61, 178] on link "店家日報表" at bounding box center [54, 182] width 100 height 25
